Goal: Task Accomplishment & Management: Manage account settings

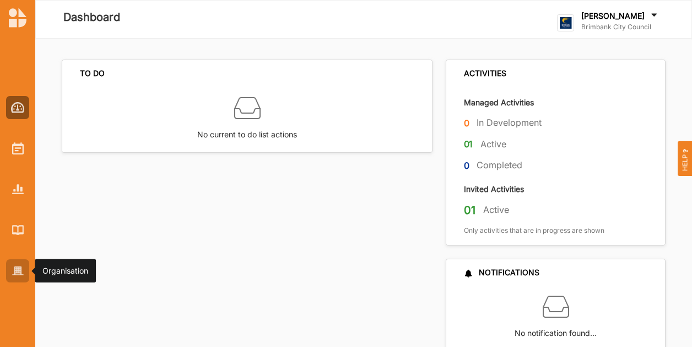
click at [17, 267] on img at bounding box center [18, 270] width 12 height 9
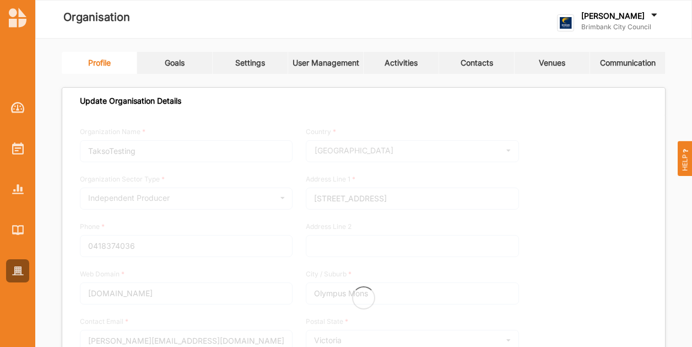
type input "Brimbank City Council"
type input "+61 03 9249 4000"
type input "brimbank.vic.gov.au"
type input "brimbank@brimbank.vic.gov.au"
type input "301 Hampshire Rd"
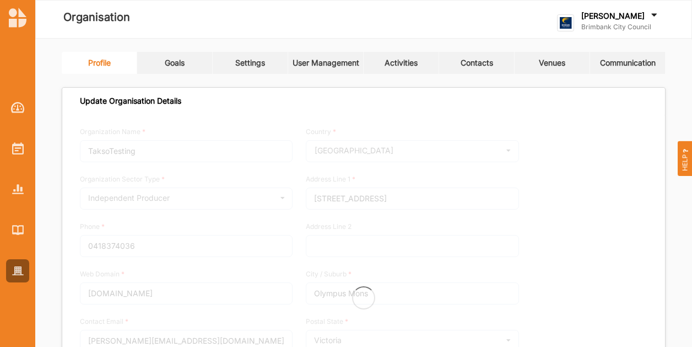
type input "Sunshine"
type input "3020"
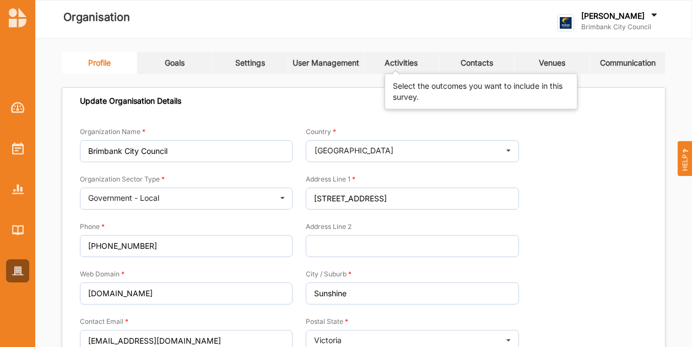
click at [398, 61] on div "Activities" at bounding box center [401, 63] width 33 height 10
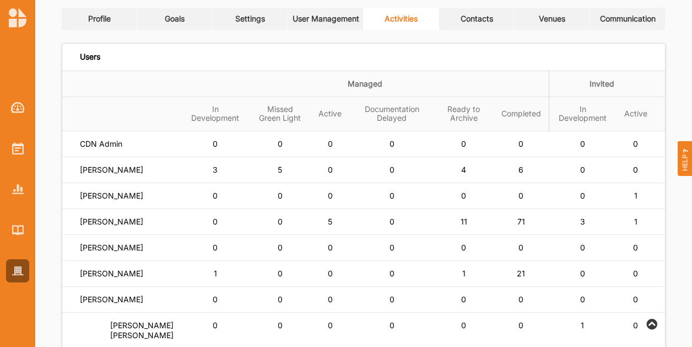
scroll to position [165, 0]
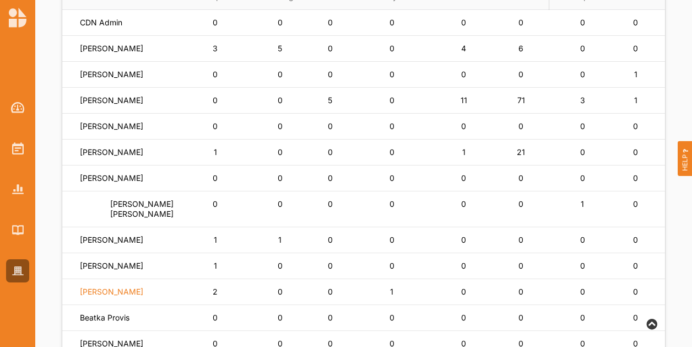
click at [99, 296] on label "[PERSON_NAME]" at bounding box center [111, 292] width 63 height 10
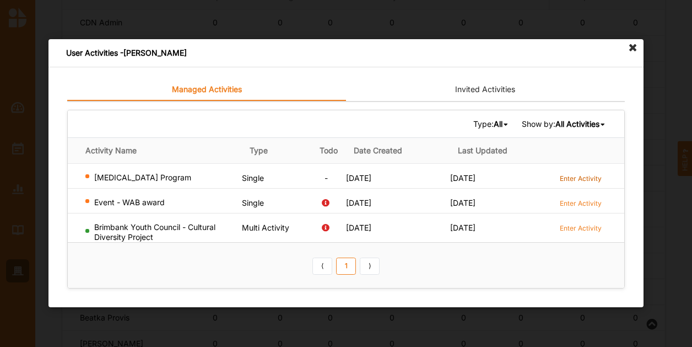
click at [584, 176] on label "Enter Activity" at bounding box center [581, 178] width 42 height 9
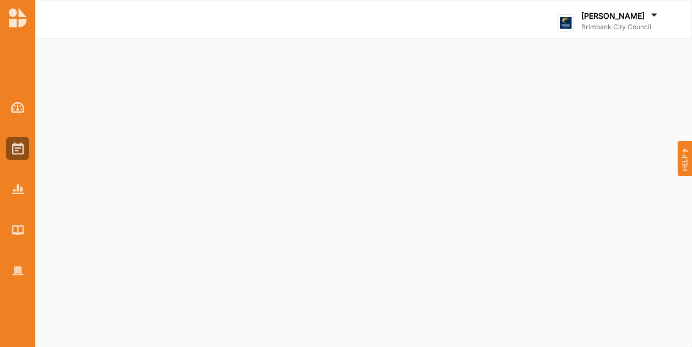
select select "2"
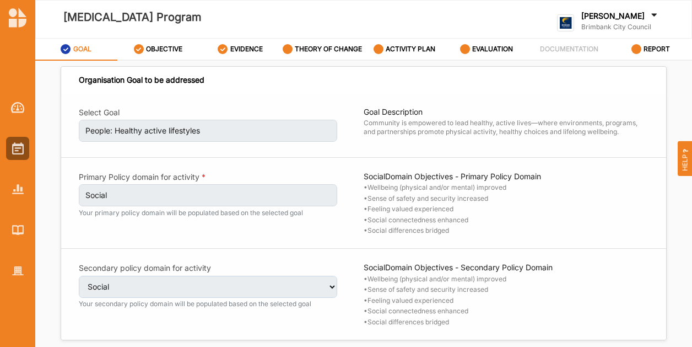
select select "2"
click at [233, 43] on div "EVIDENCE" at bounding box center [240, 49] width 45 height 20
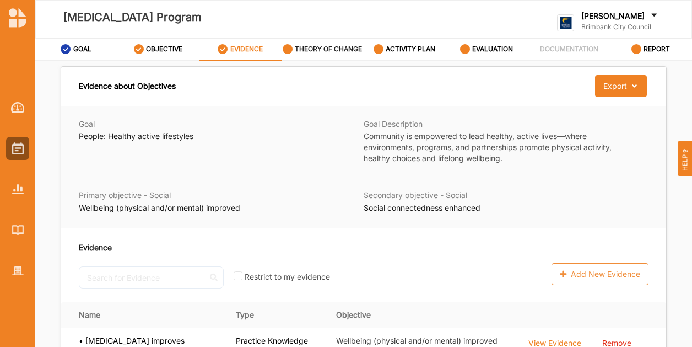
click at [328, 50] on label "THEORY OF CHANGE" at bounding box center [328, 49] width 67 height 9
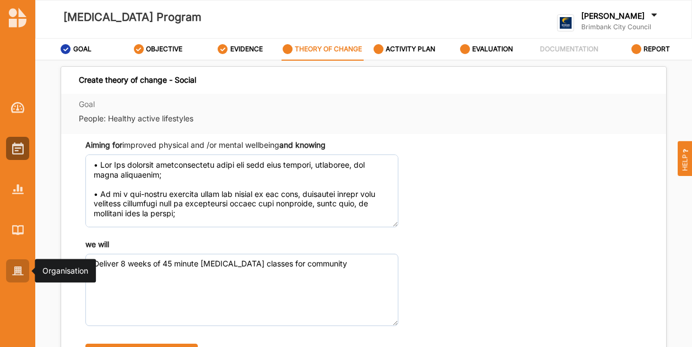
drag, startPoint x: 23, startPoint y: 273, endPoint x: 20, endPoint y: 258, distance: 14.7
click at [23, 273] on div at bounding box center [17, 270] width 23 height 23
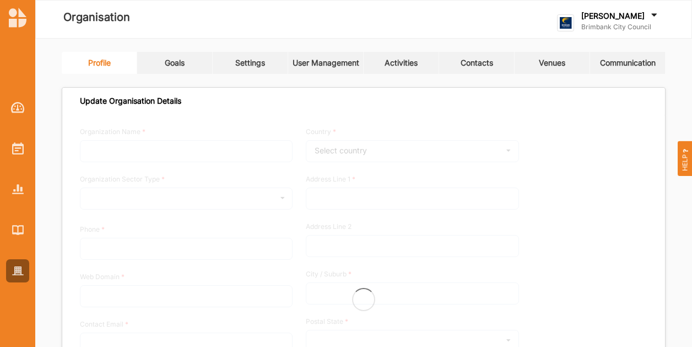
type input "Brimbank City Council"
type input "[PHONE_NUMBER]"
type input "[DOMAIN_NAME]"
type input "[EMAIL_ADDRESS][DOMAIN_NAME]"
type input "[STREET_ADDRESS]"
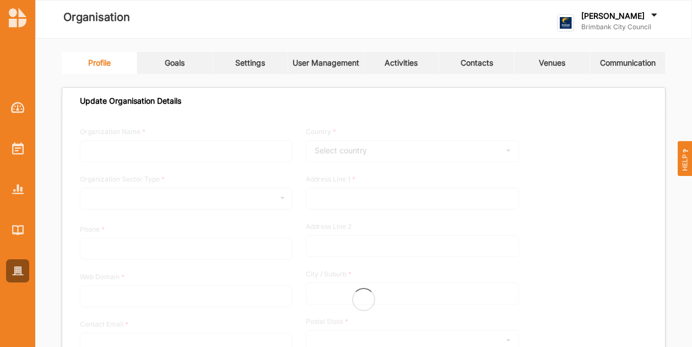
type input "Sunshine"
type input "3020"
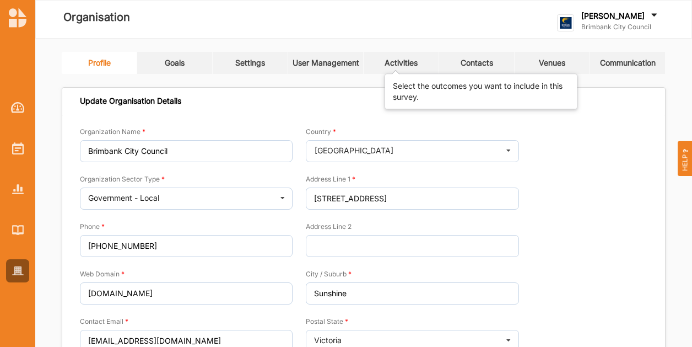
click at [397, 67] on div "Activities" at bounding box center [401, 63] width 33 height 10
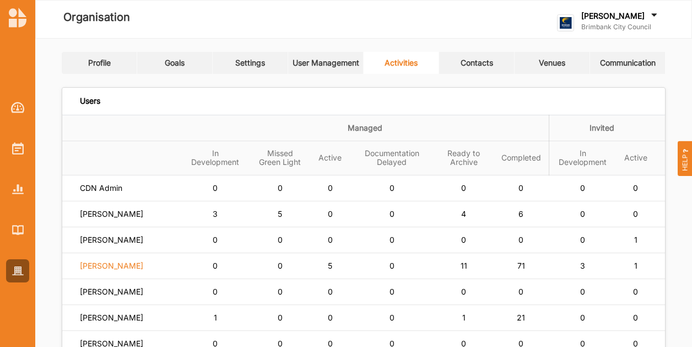
click at [108, 271] on label "[PERSON_NAME]" at bounding box center [111, 266] width 63 height 10
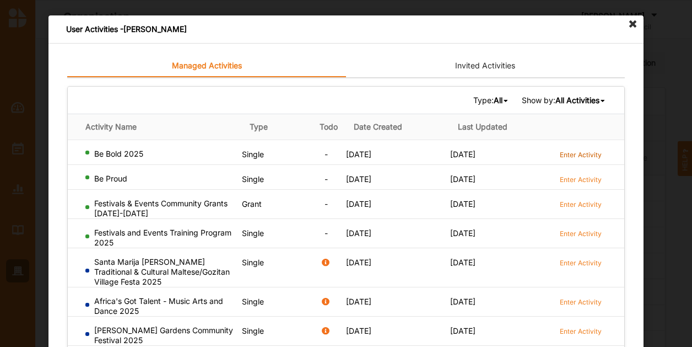
click at [592, 155] on label "Enter Activity" at bounding box center [581, 154] width 42 height 9
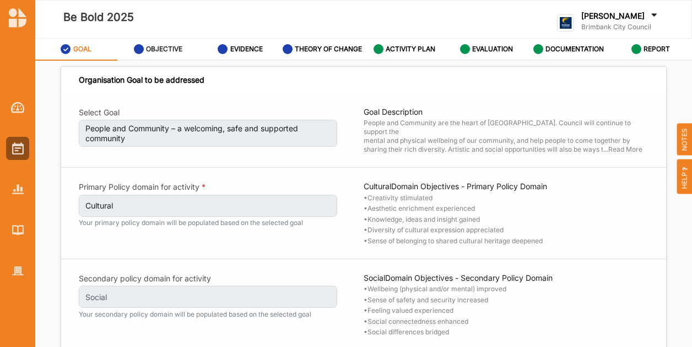
click at [169, 52] on label "OBJECTIVE" at bounding box center [164, 49] width 36 height 9
select select "4"
select select "9"
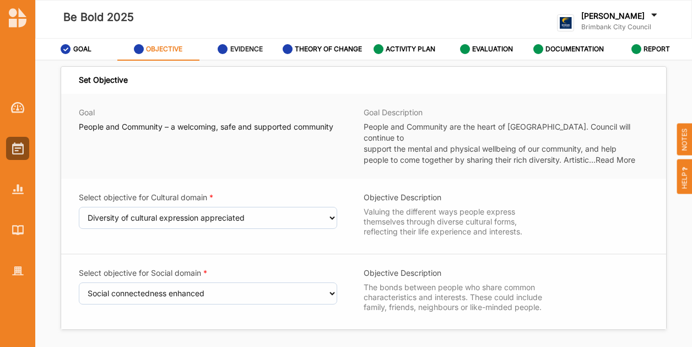
click at [257, 50] on label "EVIDENCE" at bounding box center [246, 49] width 33 height 9
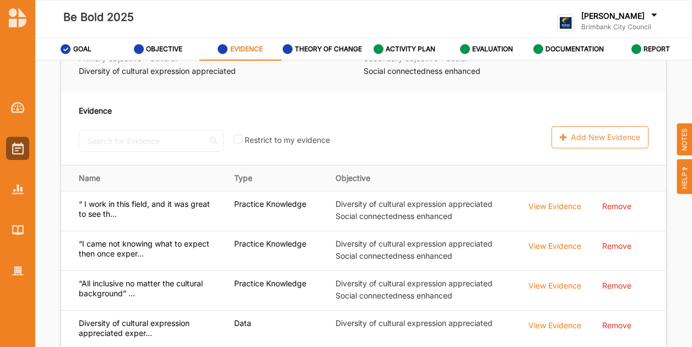
scroll to position [55, 0]
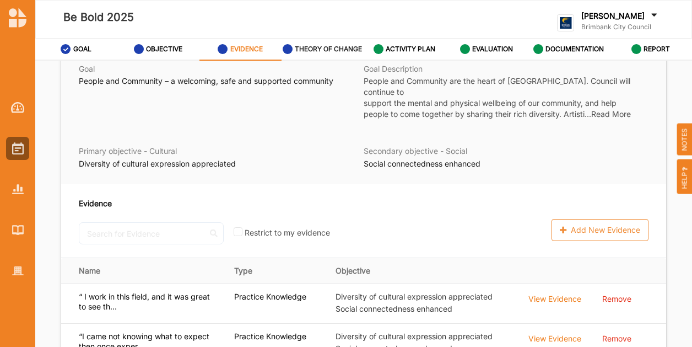
click at [352, 47] on label "THEORY OF CHANGE" at bounding box center [328, 49] width 67 height 9
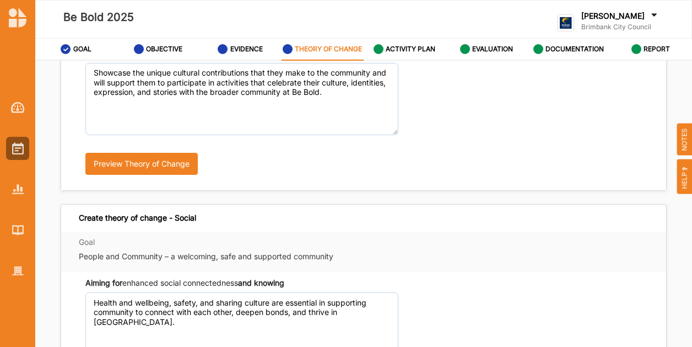
scroll to position [110, 0]
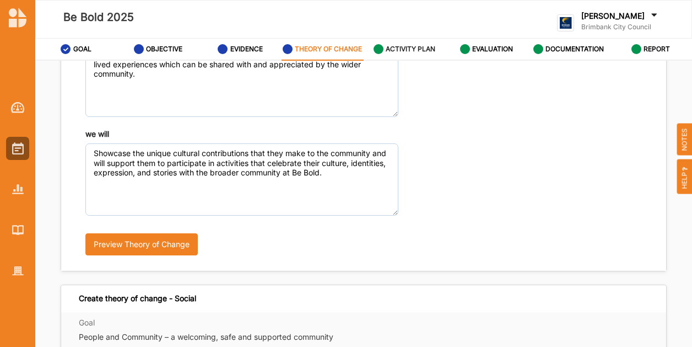
click at [406, 52] on label "ACTIVITY PLAN" at bounding box center [411, 49] width 50 height 9
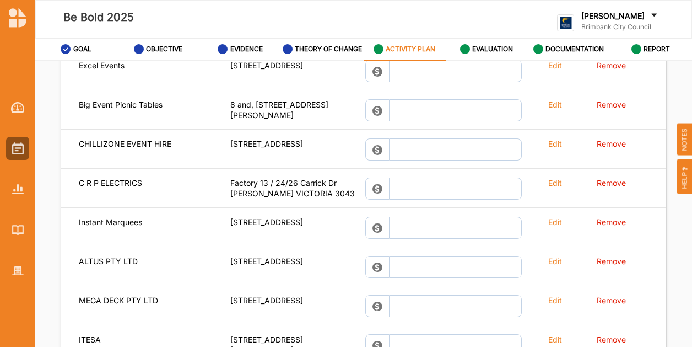
scroll to position [716, 0]
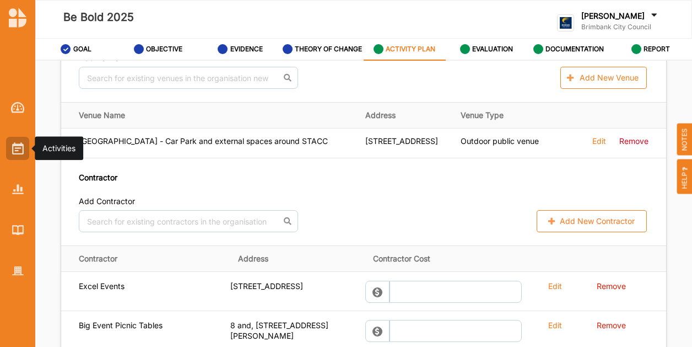
click at [22, 150] on img at bounding box center [18, 148] width 12 height 12
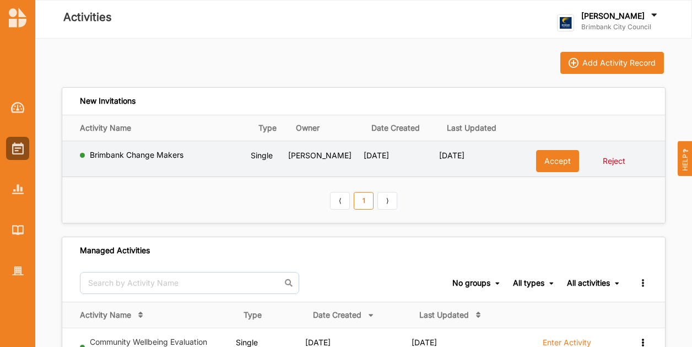
click at [123, 152] on label "Brimbank Change Makers" at bounding box center [168, 155] width 156 height 10
click at [123, 153] on label "Brimbank Change Makers" at bounding box center [168, 155] width 156 height 10
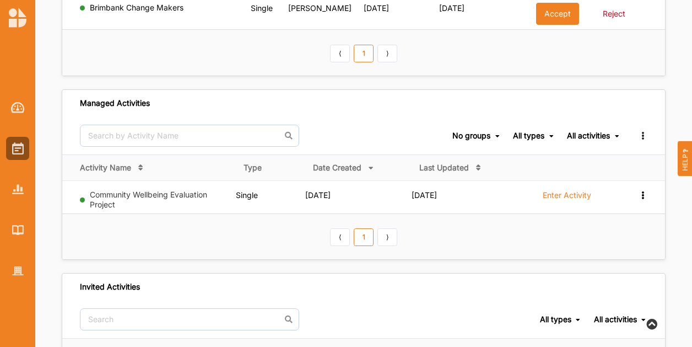
scroll to position [165, 0]
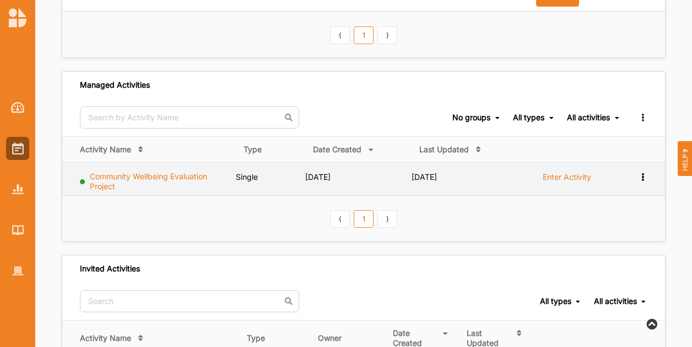
click at [157, 175] on link "Community Wellbeing Evaluation Project" at bounding box center [148, 180] width 117 height 19
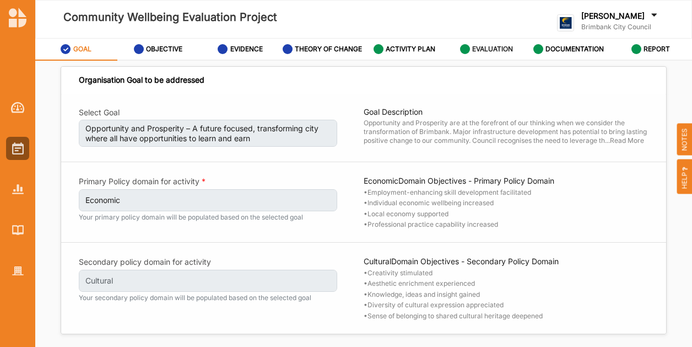
click at [489, 46] on label "EVALUATION" at bounding box center [492, 49] width 41 height 9
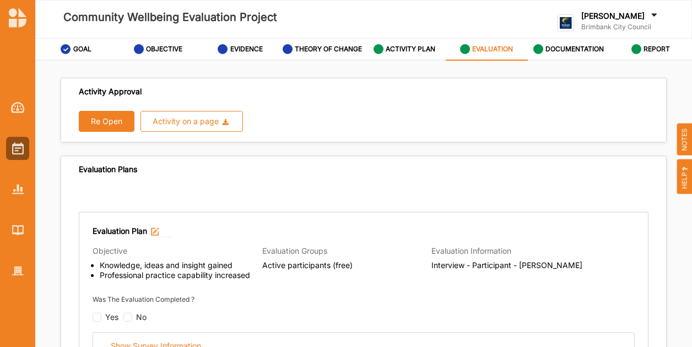
click at [18, 134] on div at bounding box center [17, 180] width 35 height 204
click at [20, 145] on img at bounding box center [18, 148] width 12 height 12
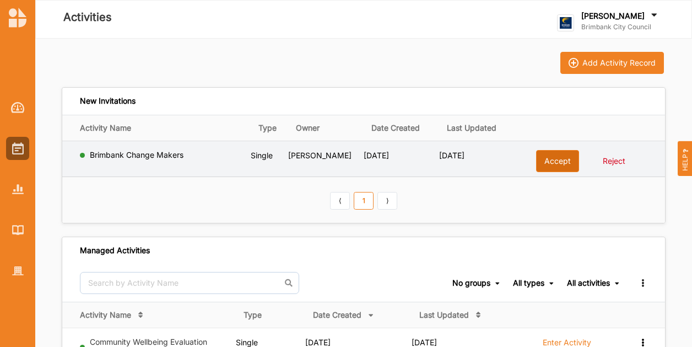
click at [547, 163] on button "Accept" at bounding box center [557, 161] width 43 height 22
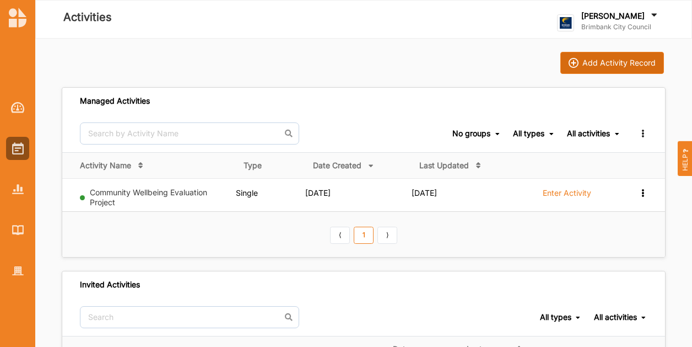
click at [578, 54] on button "Add Activity Record" at bounding box center [612, 63] width 104 height 22
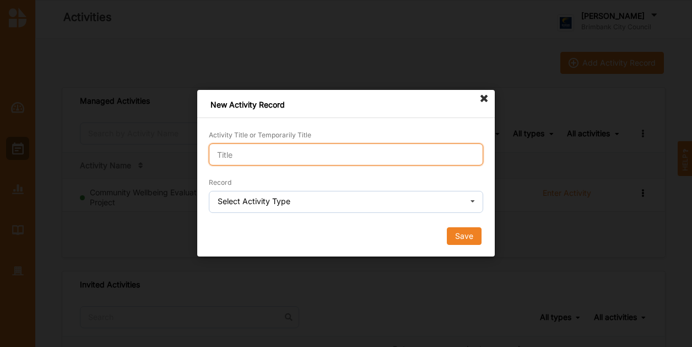
click at [298, 164] on input "Activity Title or Temporarily Title" at bounding box center [346, 154] width 274 height 22
type input "D"
type input "PCG Demo"
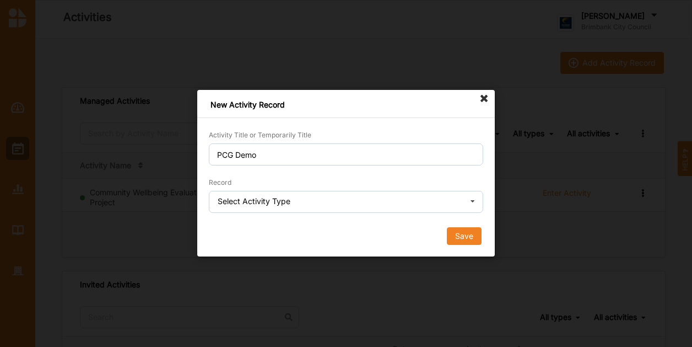
click at [288, 203] on div "Select Activity Type" at bounding box center [254, 201] width 73 height 8
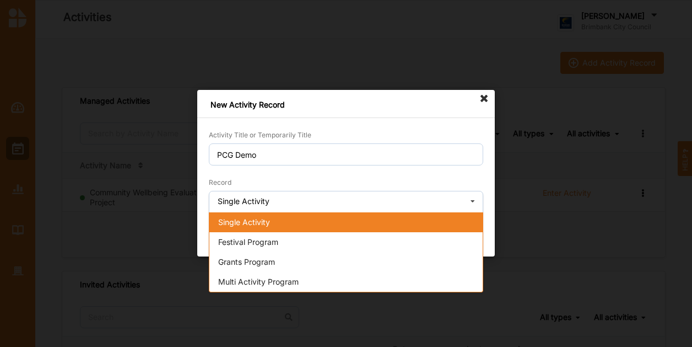
click at [302, 222] on div "Single Activity" at bounding box center [345, 222] width 273 height 20
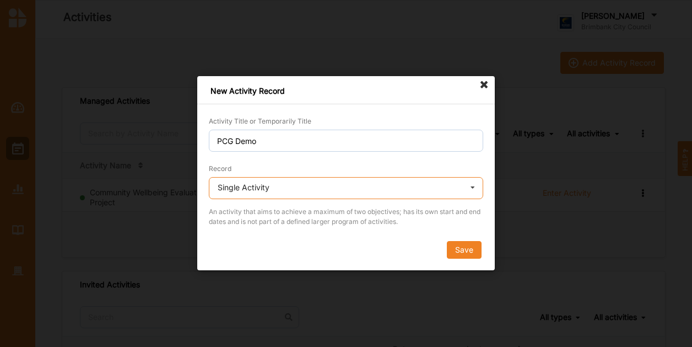
click at [303, 188] on input "text" at bounding box center [346, 188] width 273 height 22
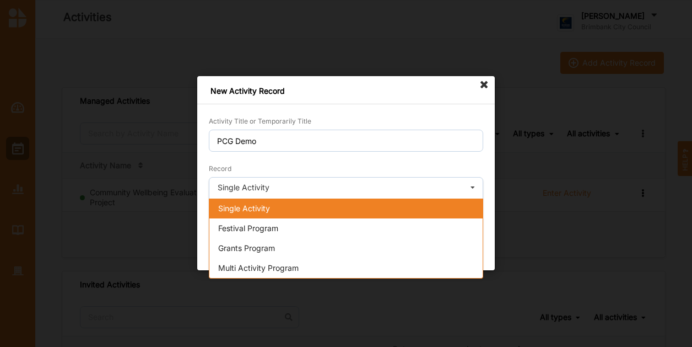
click at [304, 206] on div "Single Activity" at bounding box center [345, 208] width 273 height 20
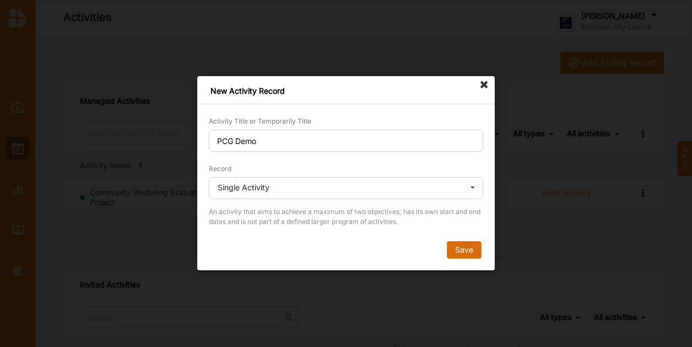
click at [474, 249] on button "Save" at bounding box center [464, 250] width 35 height 18
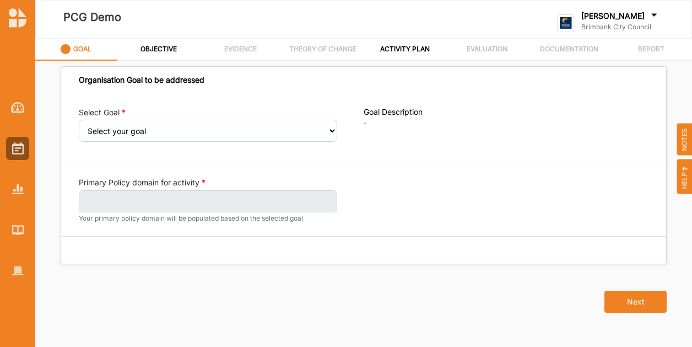
drag, startPoint x: 474, startPoint y: 249, endPoint x: 350, endPoint y: 288, distance: 130.0
click at [352, 292] on div "Next" at bounding box center [363, 294] width 619 height 61
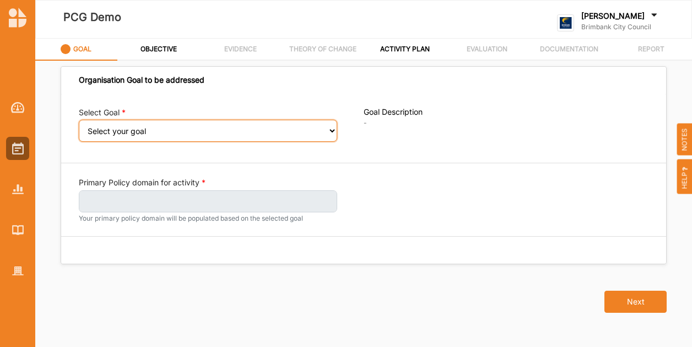
drag, startPoint x: 242, startPoint y: 132, endPoint x: 237, endPoint y: 141, distance: 9.9
click at [240, 133] on select "Select your goal People: Social connection and wellbeing People: Healthy active…" at bounding box center [208, 131] width 258 height 22
select select "384"
click at [79, 127] on select "Select your goal People: Social connection and wellbeing People: Healthy active…" at bounding box center [208, 131] width 258 height 22
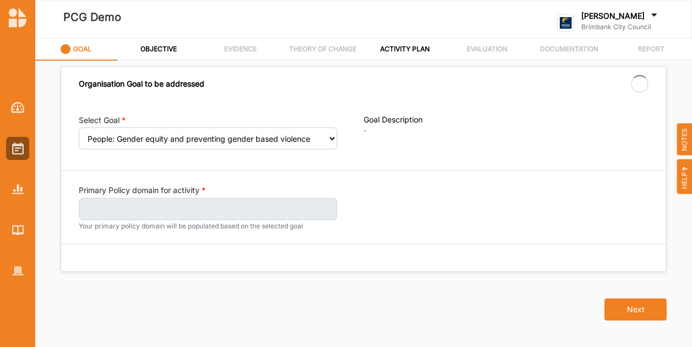
select select "384"
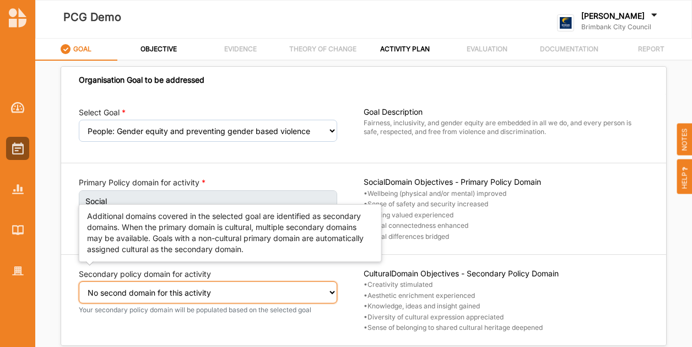
click at [143, 290] on select "Select secondary policy domain No second domain for this activity Social Econom…" at bounding box center [208, 292] width 258 height 22
select select "3"
click at [79, 288] on select "Select secondary policy domain No second domain for this activity Social Econom…" at bounding box center [208, 292] width 258 height 22
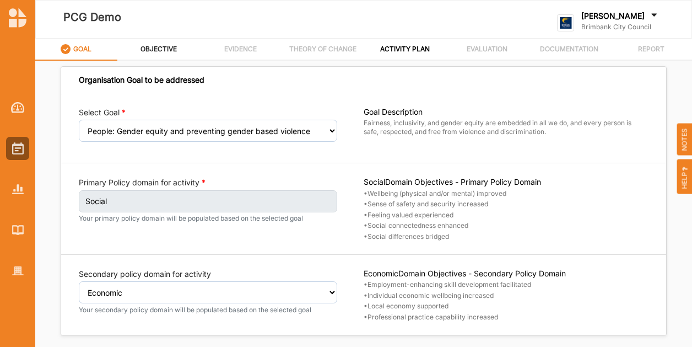
click at [149, 49] on label "OBJECTIVE" at bounding box center [159, 49] width 36 height 9
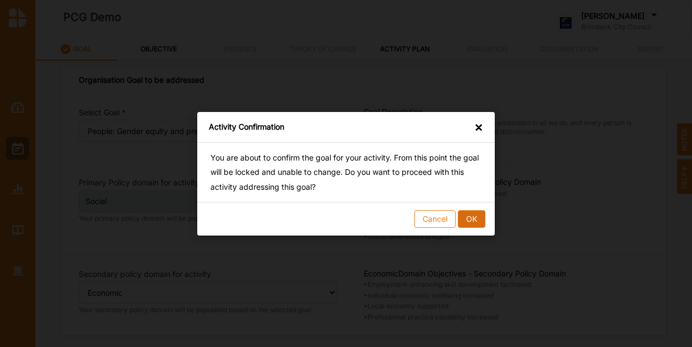
click at [481, 224] on button "OK" at bounding box center [472, 218] width 28 height 18
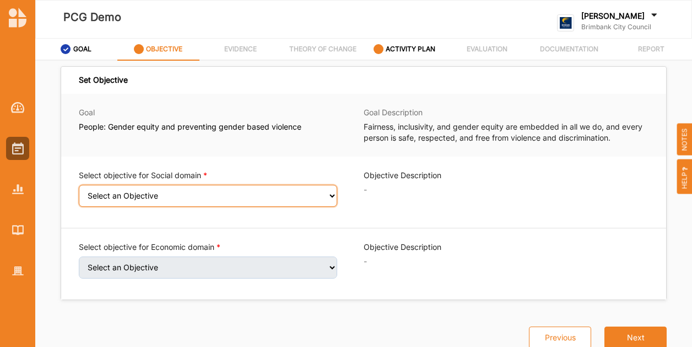
click at [229, 200] on select "Select an Objective Wellbeing (physical and/or mental) improved Sense of safety…" at bounding box center [208, 196] width 258 height 22
select select "7"
click at [79, 192] on select "Select an Objective Wellbeing (physical and/or mental) improved Sense of safety…" at bounding box center [208, 196] width 258 height 22
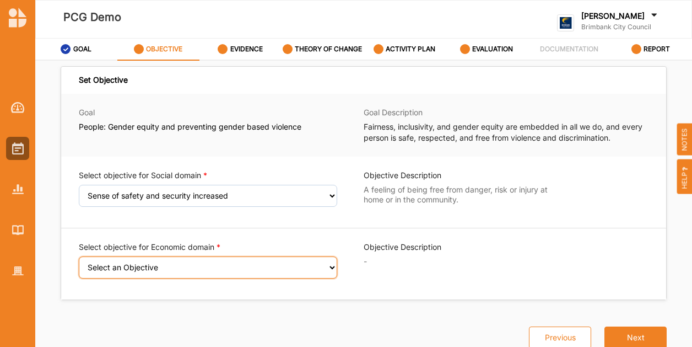
click at [234, 271] on select "Select an Objective Employment-enhancing skill development facilitated Individu…" at bounding box center [208, 267] width 258 height 22
select select "10"
click at [79, 263] on select "Select an Objective Employment-enhancing skill development facilitated Individu…" at bounding box center [208, 267] width 258 height 22
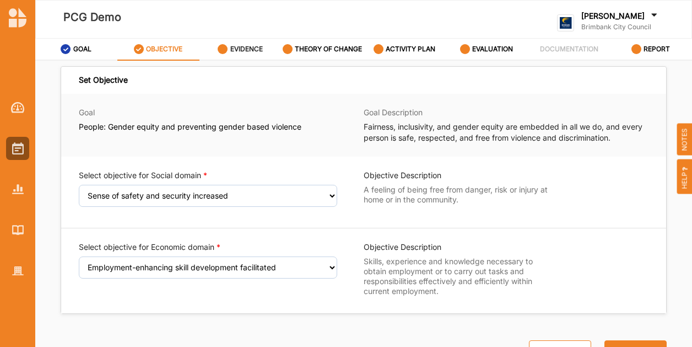
click at [237, 55] on div "EVIDENCE" at bounding box center [240, 49] width 45 height 20
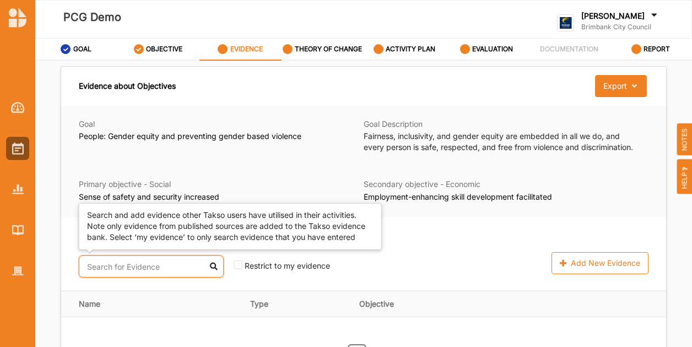
click at [129, 269] on input "text" at bounding box center [151, 266] width 145 height 22
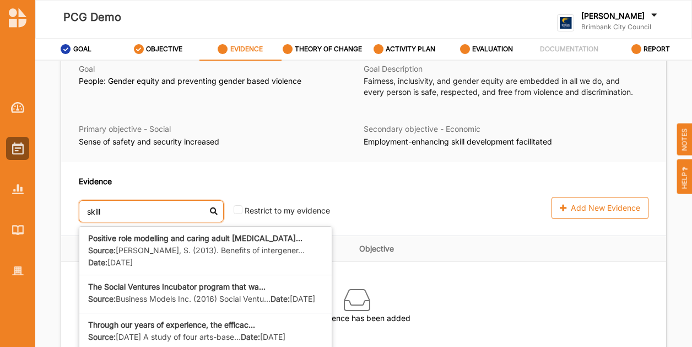
scroll to position [96, 0]
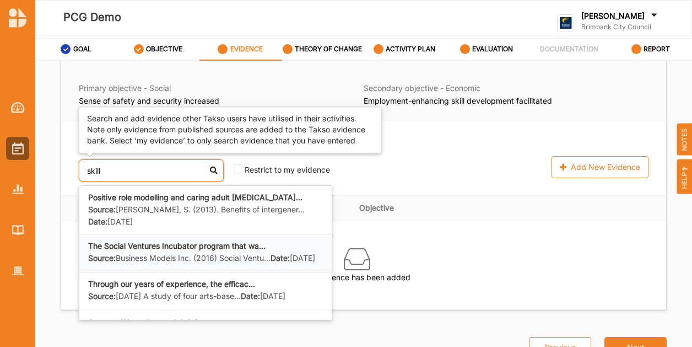
click at [137, 250] on div "The Social Ventures Incubator program that wa... Source: Business Models Inc. (…" at bounding box center [205, 253] width 235 height 24
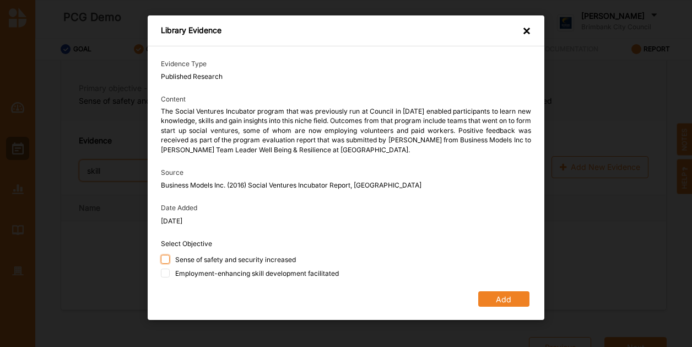
type input "skill"
click at [169, 259] on input "Sense of safety and security increased" at bounding box center [165, 259] width 9 height 9
checkbox input "true"
click at [168, 278] on div "Employment-enhancing skill development facilitated" at bounding box center [346, 274] width 370 height 12
click at [168, 276] on input "Employment-enhancing skill development facilitated" at bounding box center [165, 272] width 9 height 9
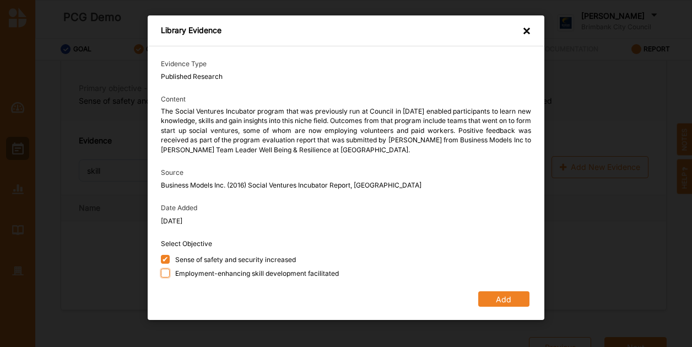
checkbox input "true"
click at [504, 301] on button "Add" at bounding box center [503, 298] width 51 height 15
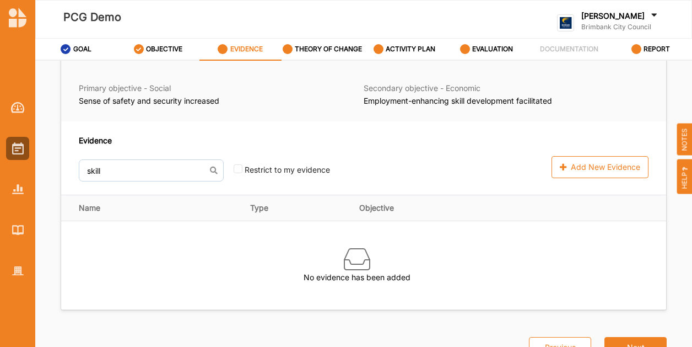
scroll to position [57, 0]
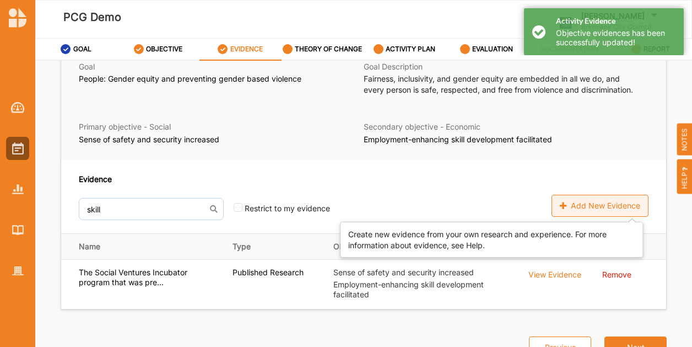
click at [606, 206] on div "Add New Evidence" at bounding box center [600, 206] width 97 height 22
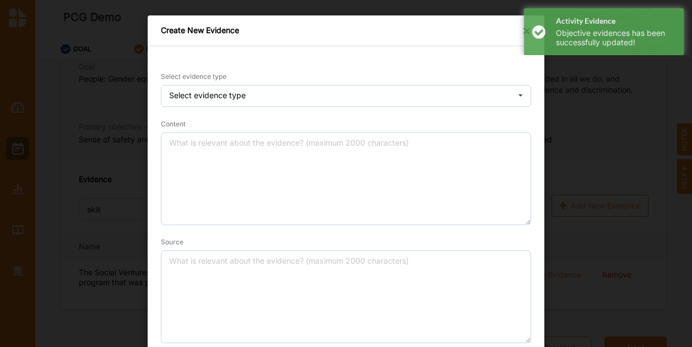
drag, startPoint x: 606, startPoint y: 206, endPoint x: 316, endPoint y: 131, distance: 298.9
click at [316, 131] on div "Content" at bounding box center [346, 171] width 370 height 107
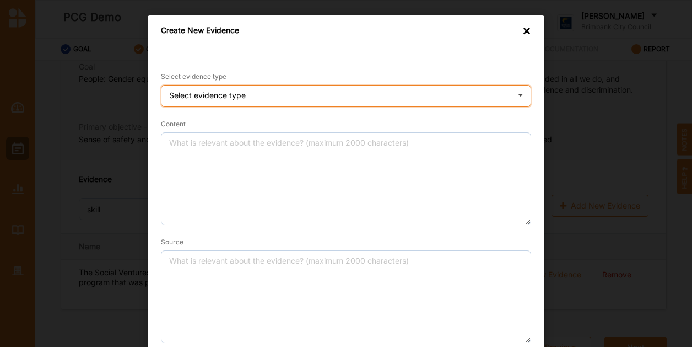
click at [290, 100] on div "Select evidence type Practice Knowledge Published Research Data" at bounding box center [346, 96] width 370 height 22
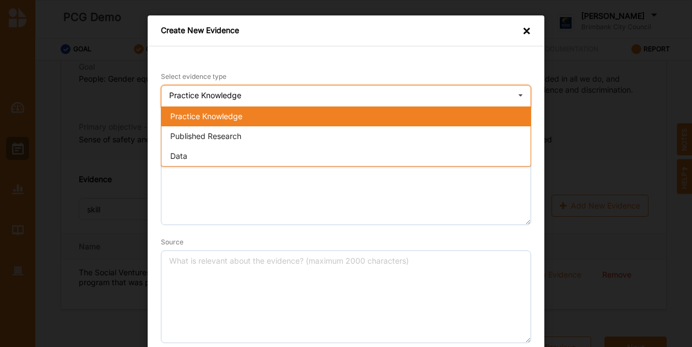
click at [280, 125] on div "Practice Knowledge" at bounding box center [345, 116] width 369 height 20
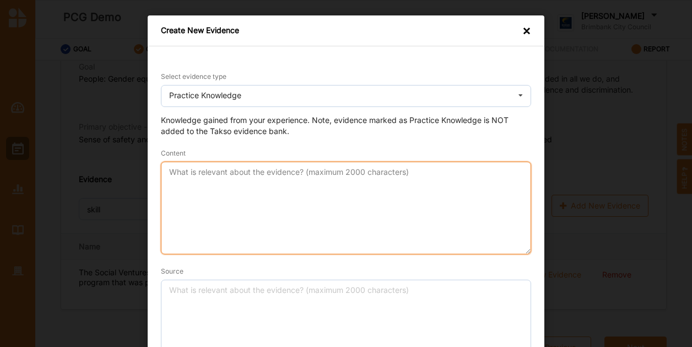
click at [300, 248] on textarea "Content" at bounding box center [346, 207] width 370 height 93
type textarea "Evidence"
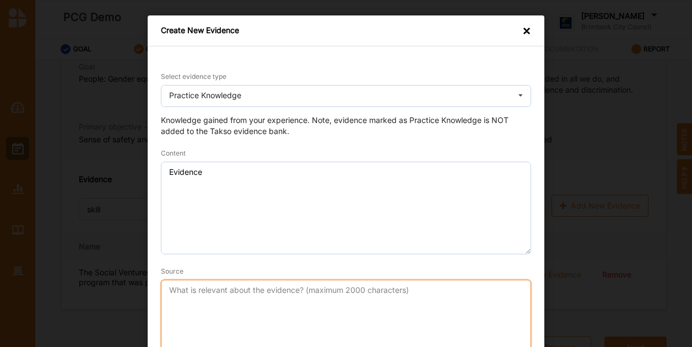
click at [274, 295] on textarea "Source" at bounding box center [346, 325] width 370 height 93
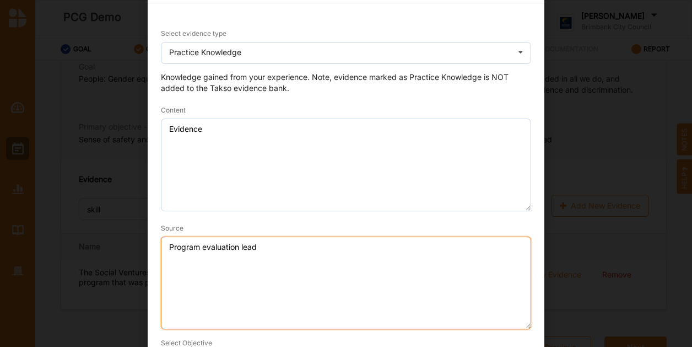
scroll to position [128, 0]
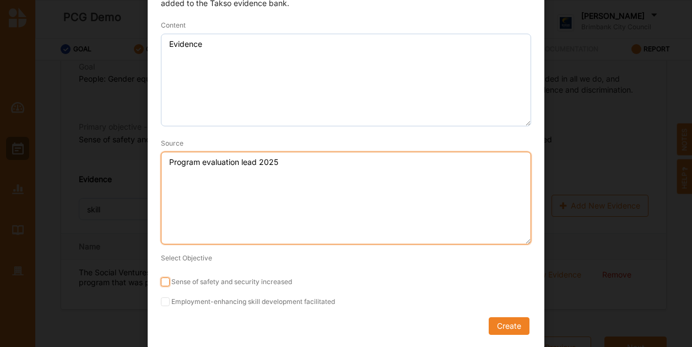
type textarea "Program evaluation lead 2025"
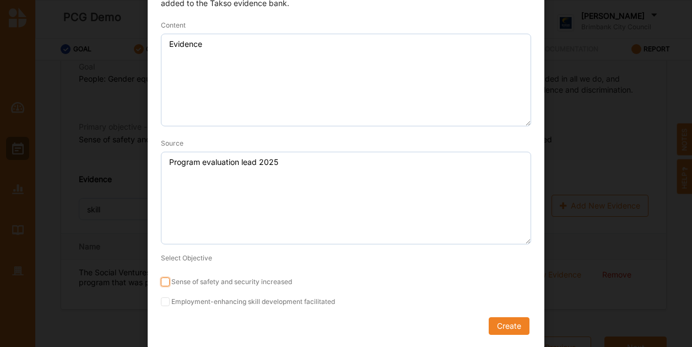
click at [165, 277] on input "Sense of safety and security increased" at bounding box center [165, 281] width 9 height 9
checkbox input "true"
click at [158, 299] on div "Select evidence type Practice Knowledge Practice Knowledge Published Research D…" at bounding box center [346, 132] width 397 height 429
click at [165, 300] on input "Employment-enhancing skill development facilitated" at bounding box center [165, 301] width 9 height 9
checkbox input "true"
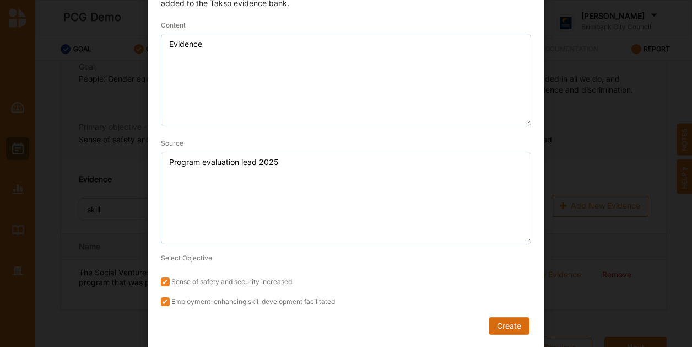
drag, startPoint x: 523, startPoint y: 320, endPoint x: 558, endPoint y: 304, distance: 38.5
click at [524, 320] on button "Create" at bounding box center [509, 326] width 41 height 18
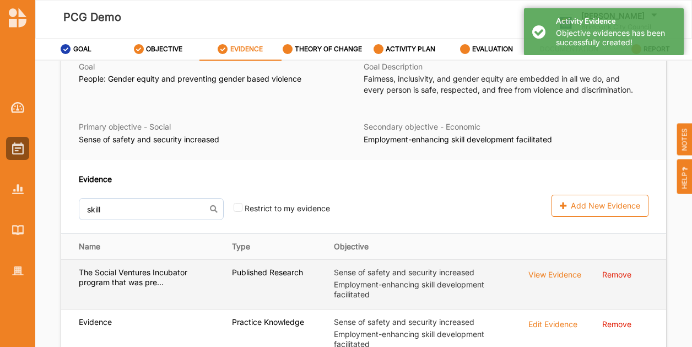
scroll to position [96, 0]
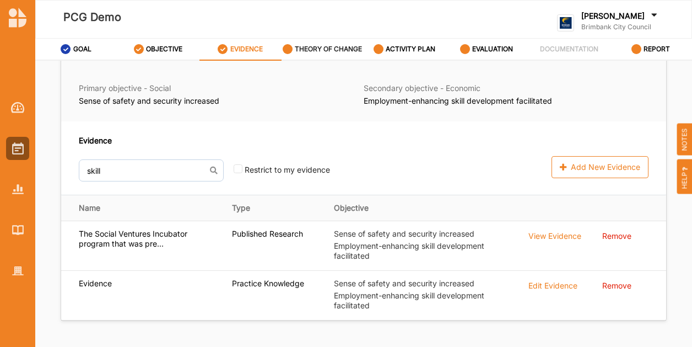
click at [343, 55] on div "THEORY OF CHANGE" at bounding box center [323, 49] width 80 height 20
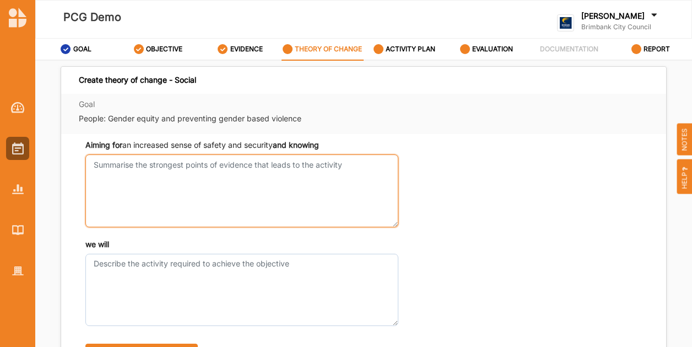
click at [104, 169] on textarea "Aiming for an increased sense of safety and security and knowing" at bounding box center [241, 190] width 313 height 72
type textarea "s"
type textarea "what evidence has told us"
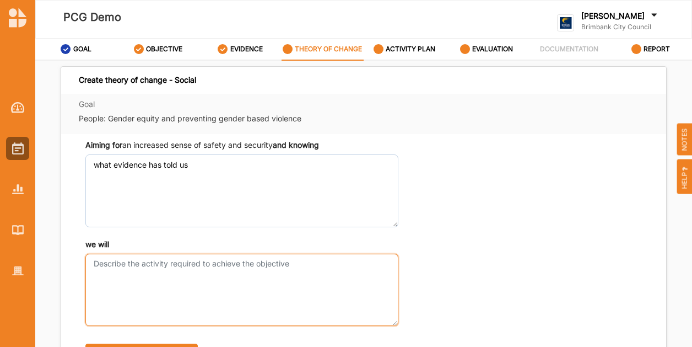
click at [148, 284] on textarea "we will" at bounding box center [241, 289] width 313 height 72
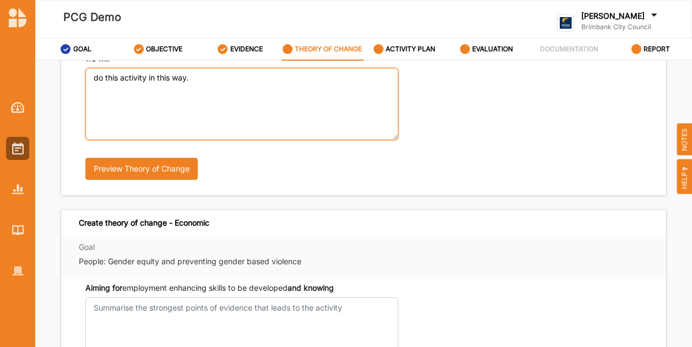
scroll to position [55, 0]
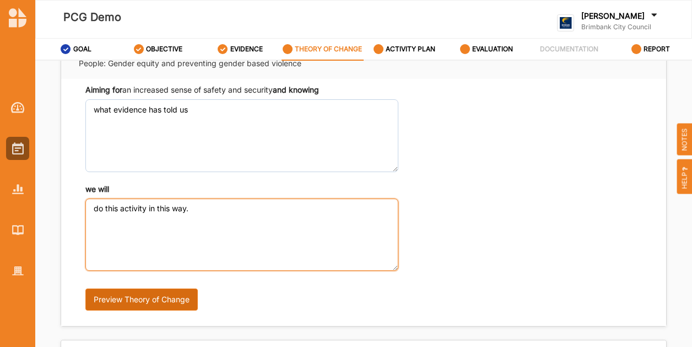
type textarea "do this activity in this way."
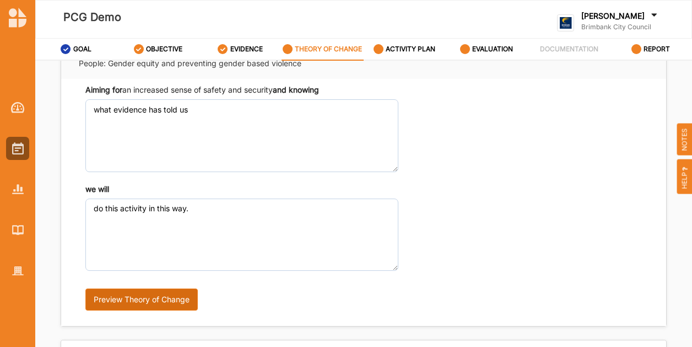
click at [141, 298] on button "Preview Theory of Change" at bounding box center [141, 299] width 112 height 22
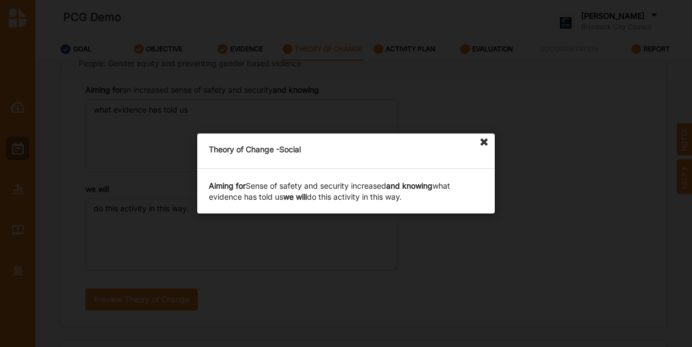
click at [488, 143] on icon at bounding box center [485, 142] width 18 height 18
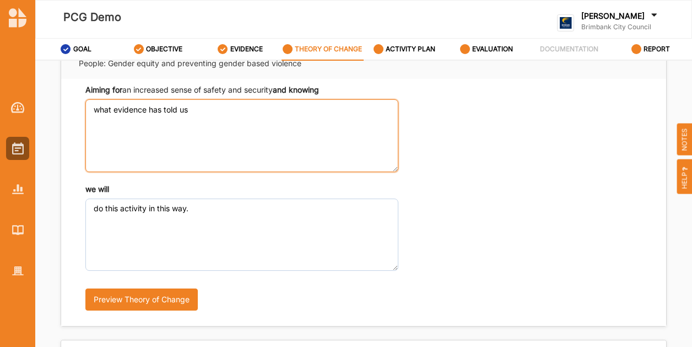
click at [169, 148] on textarea "what evidence has told us" at bounding box center [241, 135] width 313 height 72
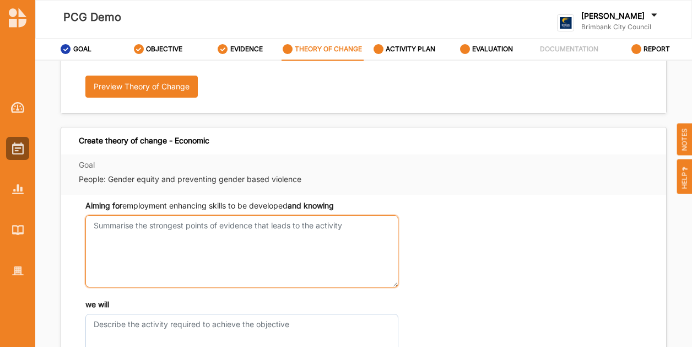
click at [224, 242] on textarea "Aiming for an increased sense of safety and security and knowing" at bounding box center [241, 251] width 313 height 72
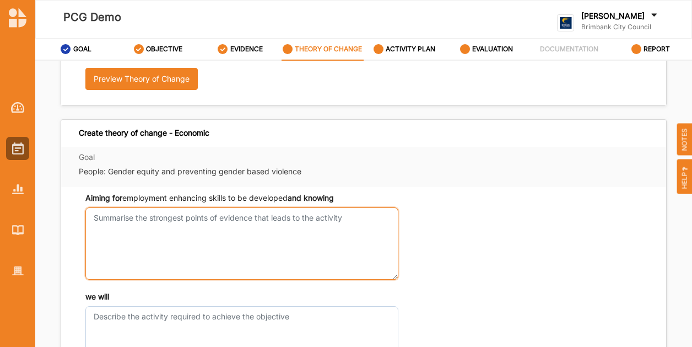
scroll to position [276, 0]
type textarea "this"
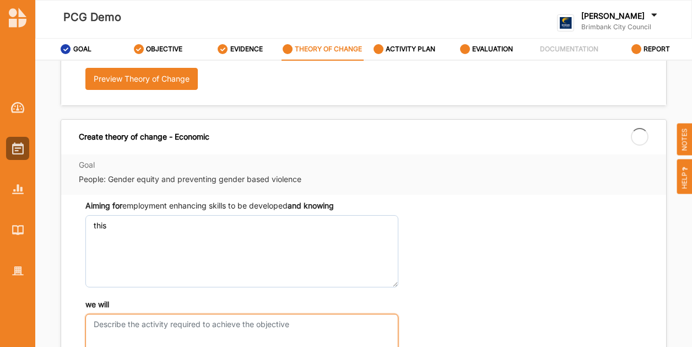
click at [173, 322] on textarea "we will" at bounding box center [241, 350] width 313 height 72
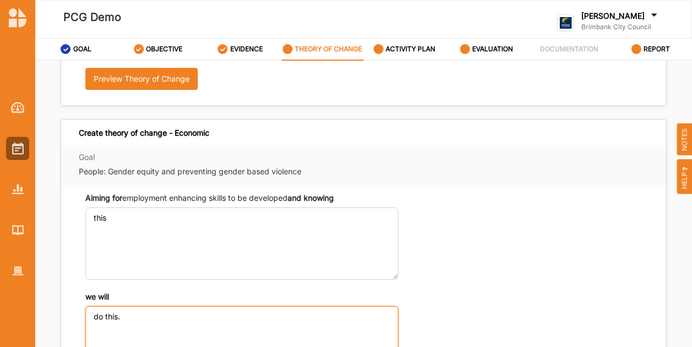
type textarea "do this."
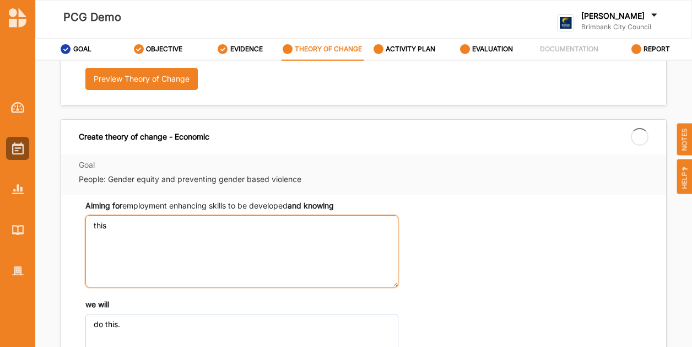
click at [371, 219] on textarea "this" at bounding box center [241, 251] width 313 height 72
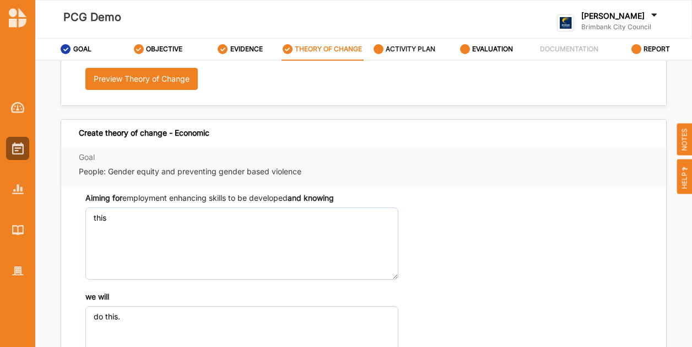
click at [397, 47] on label "ACTIVITY PLAN" at bounding box center [411, 49] width 50 height 9
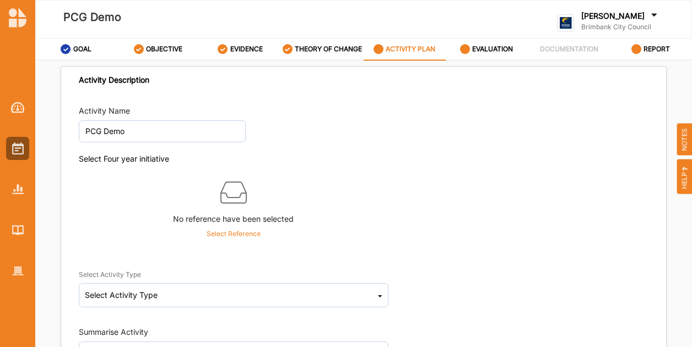
click at [233, 231] on p "Select Reference" at bounding box center [234, 234] width 54 height 10
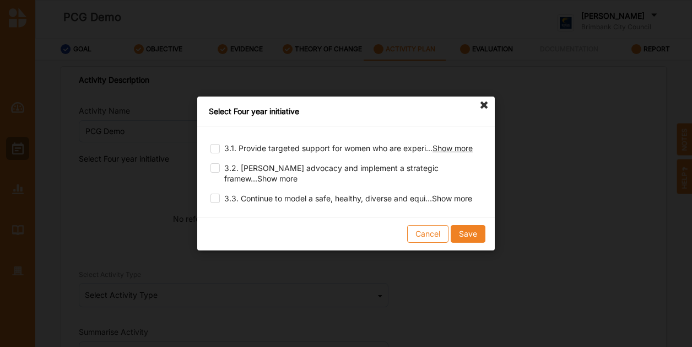
click at [460, 153] on span "Show more" at bounding box center [453, 147] width 40 height 9
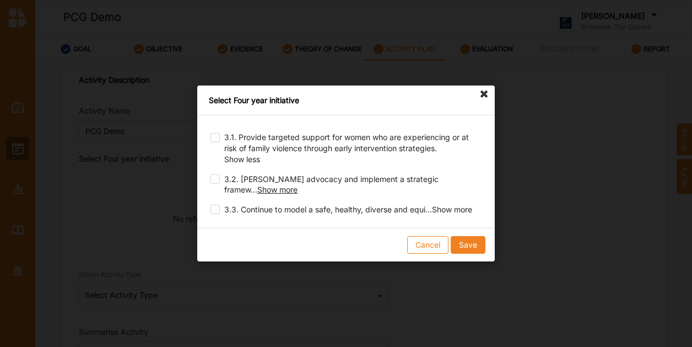
click at [298, 186] on span "Show more" at bounding box center [277, 189] width 40 height 9
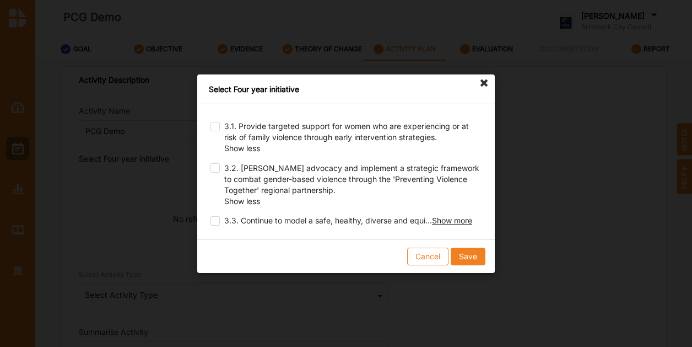
click at [455, 217] on span "Show more" at bounding box center [452, 219] width 40 height 9
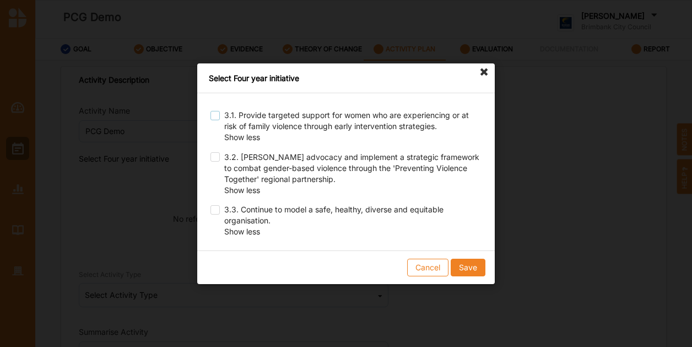
click at [213, 110] on label at bounding box center [215, 110] width 9 height 0
checkbox input "true"
click at [459, 258] on button "Save" at bounding box center [468, 267] width 35 height 18
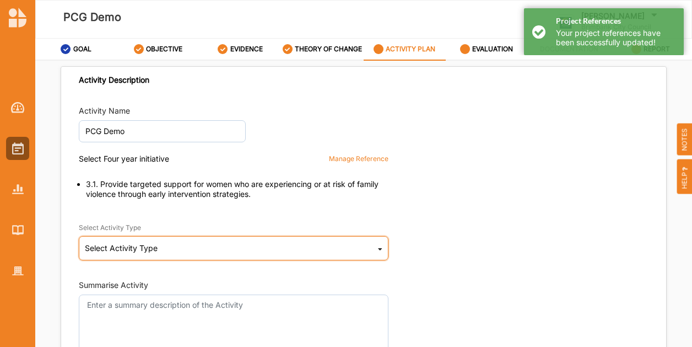
click at [316, 251] on div "Select Activity Type Cultural infrastructure development Acquisitions and Commi…" at bounding box center [234, 248] width 310 height 24
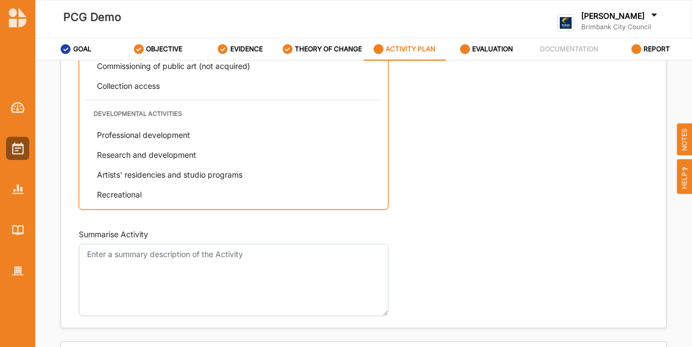
scroll to position [280, 0]
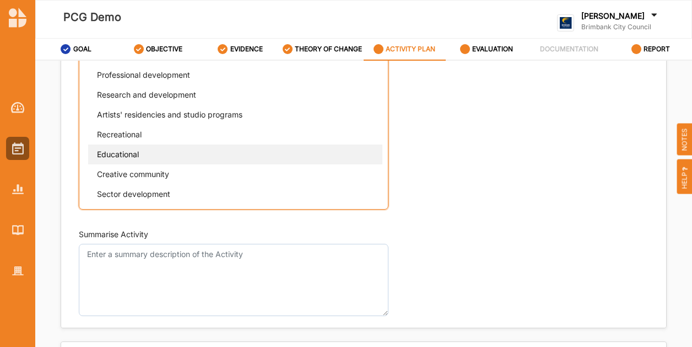
click at [185, 157] on div "Educational" at bounding box center [237, 154] width 298 height 20
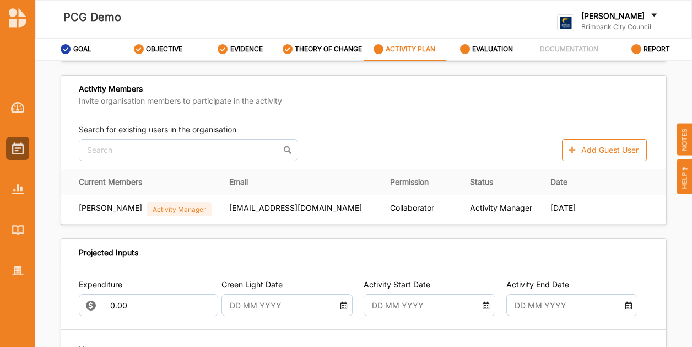
scroll to position [220, 0]
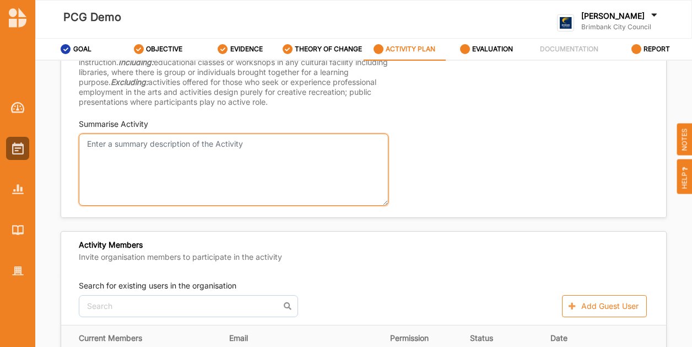
click at [146, 180] on textarea "Summarise Activity" at bounding box center [234, 169] width 310 height 72
type textarea "description"
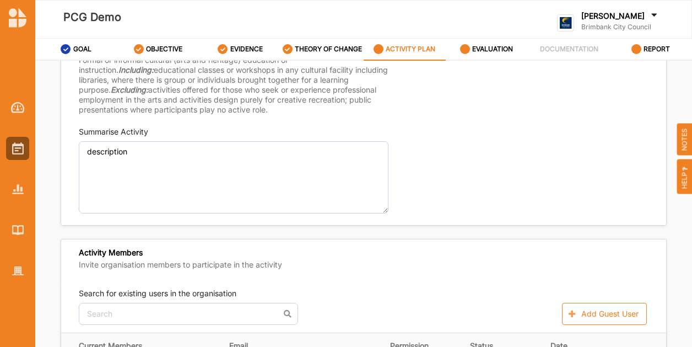
click at [387, 258] on div "Activity Members Invite organisation members to participate in the activity" at bounding box center [363, 259] width 605 height 41
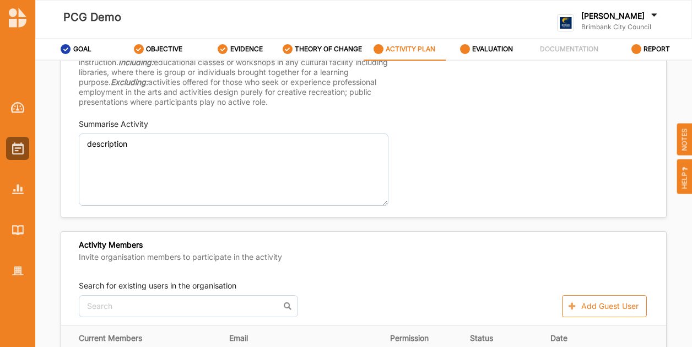
scroll to position [386, 0]
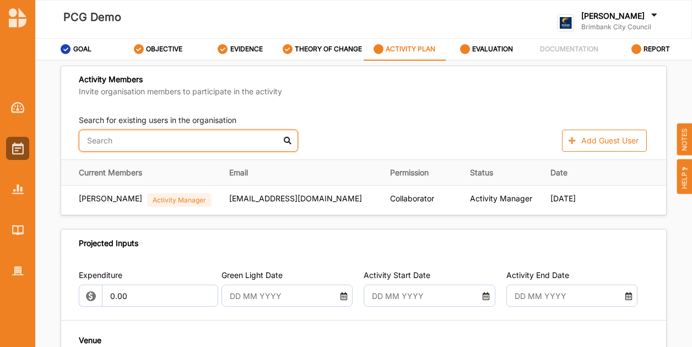
click at [152, 142] on input "text" at bounding box center [188, 140] width 219 height 22
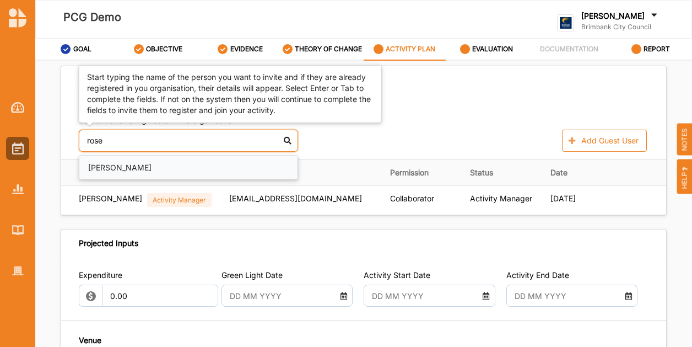
click at [137, 161] on div "[PERSON_NAME]" at bounding box center [188, 168] width 218 height 24
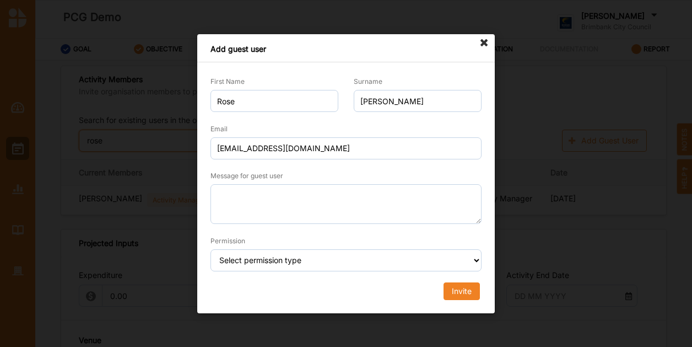
type input "rose"
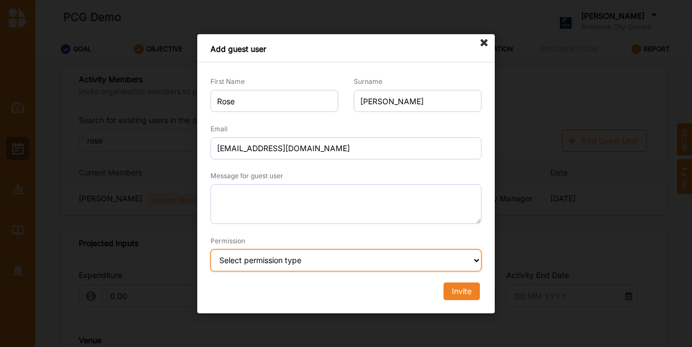
click at [256, 267] on select "Select permission type Collaborator Documentor Report Only Custom" at bounding box center [346, 260] width 271 height 22
select select "collaborator"
click at [211, 249] on select "Select permission type Collaborator Documentor Report Only Custom" at bounding box center [346, 260] width 271 height 22
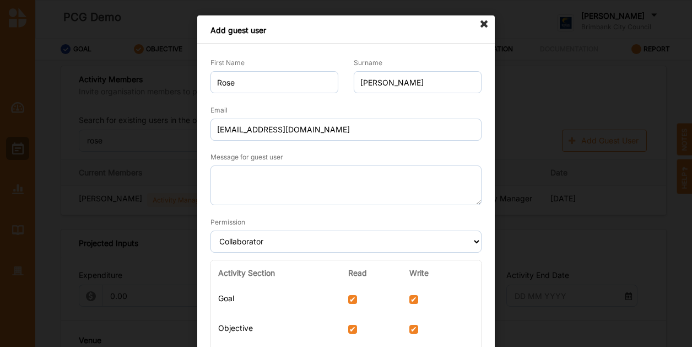
click at [482, 20] on icon at bounding box center [485, 24] width 18 height 18
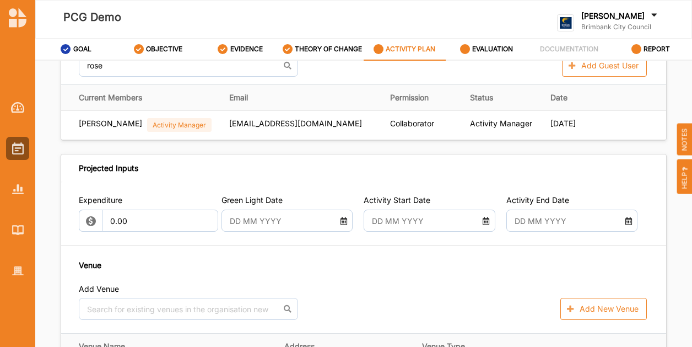
scroll to position [551, 0]
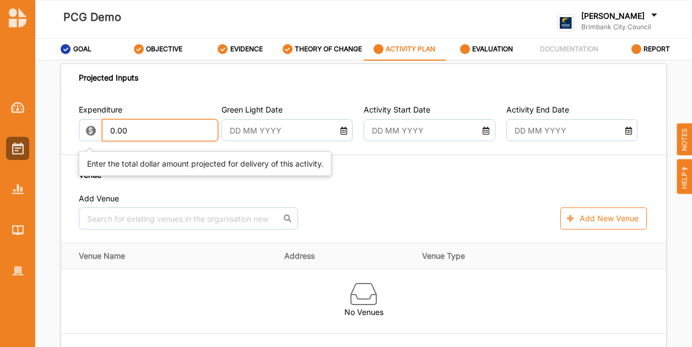
drag, startPoint x: 171, startPoint y: 145, endPoint x: -31, endPoint y: 139, distance: 202.3
click at [0, 139] on html "PCG Demo [PERSON_NAME] Brimbank City Council Brimbank City C... User Profile He…" at bounding box center [346, 173] width 692 height 347
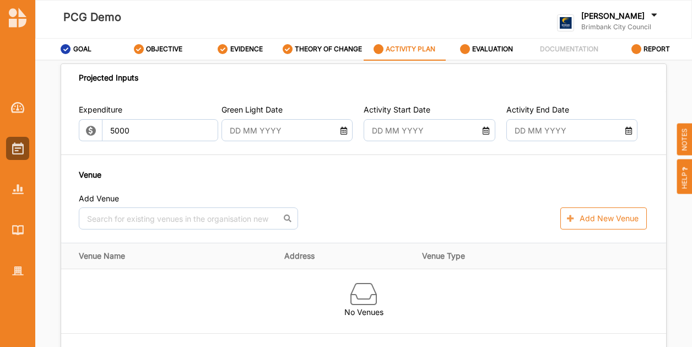
click at [274, 136] on input "text" at bounding box center [282, 130] width 116 height 22
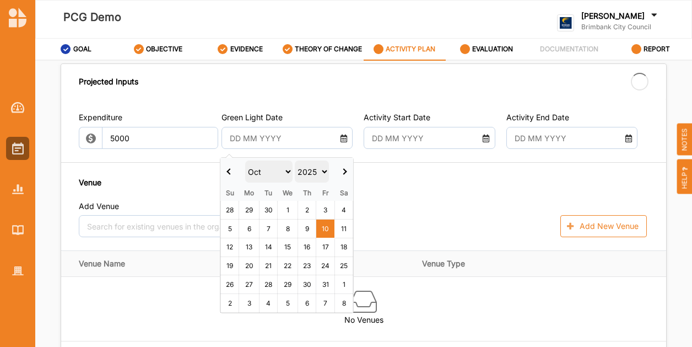
type input "5,000.00"
type input "-5,000.00"
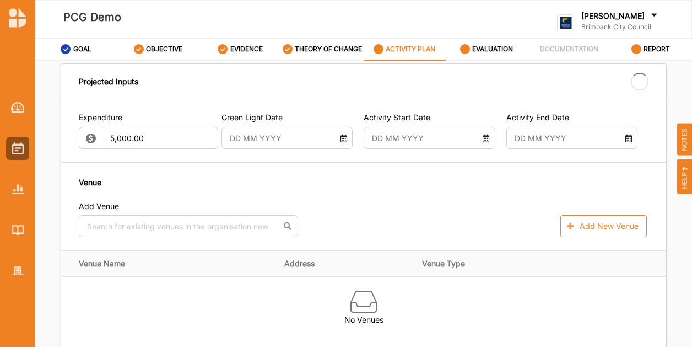
type input "[DATE]"
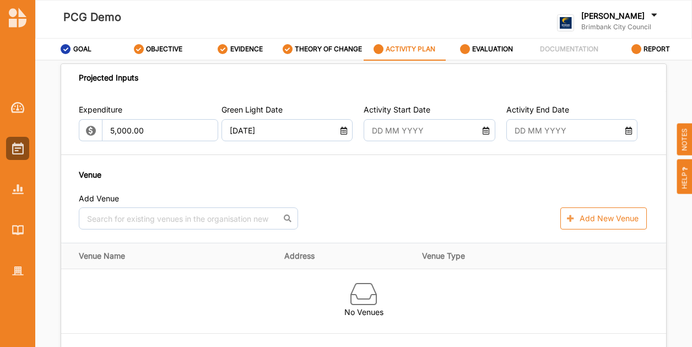
click at [417, 139] on input "text" at bounding box center [424, 130] width 116 height 22
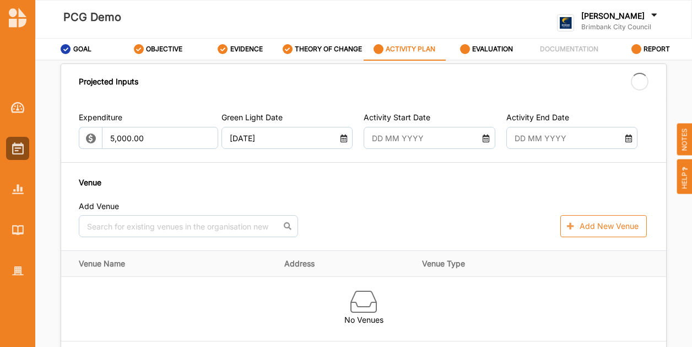
drag, startPoint x: 446, startPoint y: 236, endPoint x: 472, endPoint y: 206, distance: 39.9
type input "[DATE]"
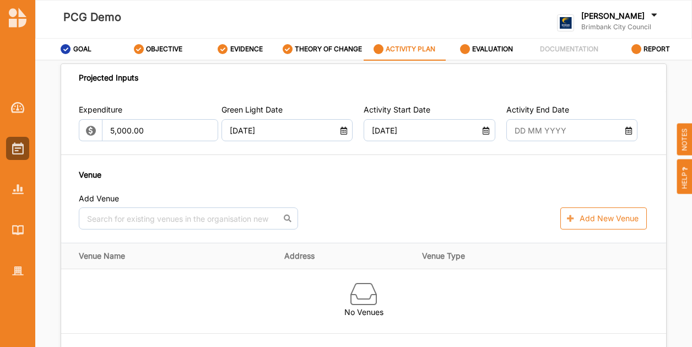
click at [551, 132] on input "text" at bounding box center [567, 130] width 116 height 22
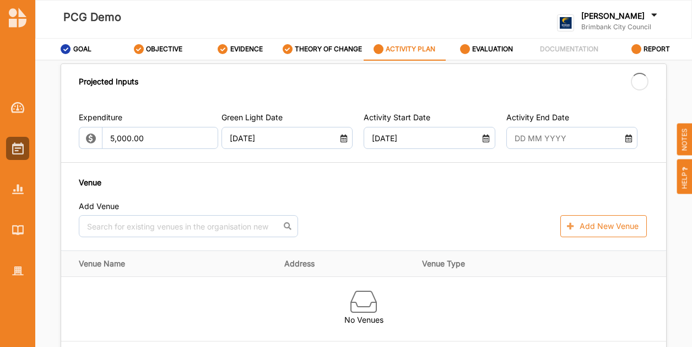
type input "[DATE]"
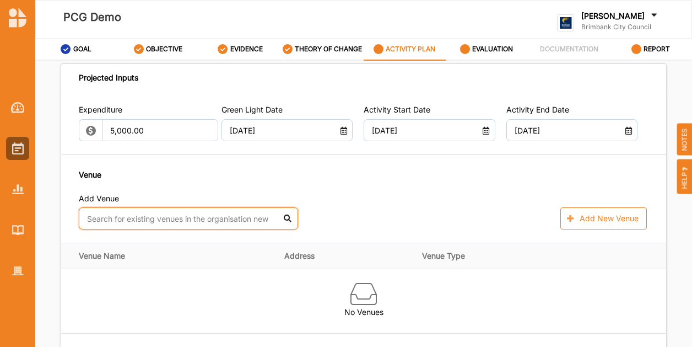
click at [125, 225] on input "text" at bounding box center [188, 218] width 219 height 22
type input "brim"
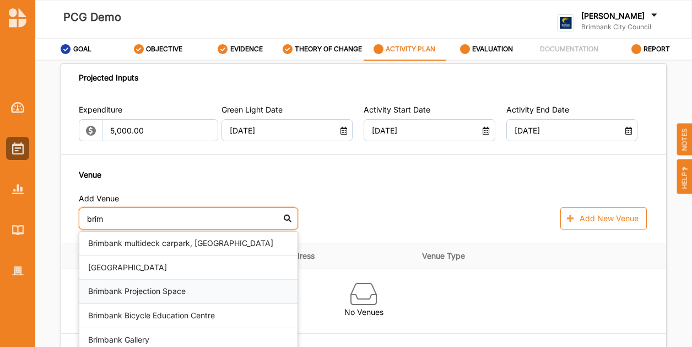
scroll to position [606, 0]
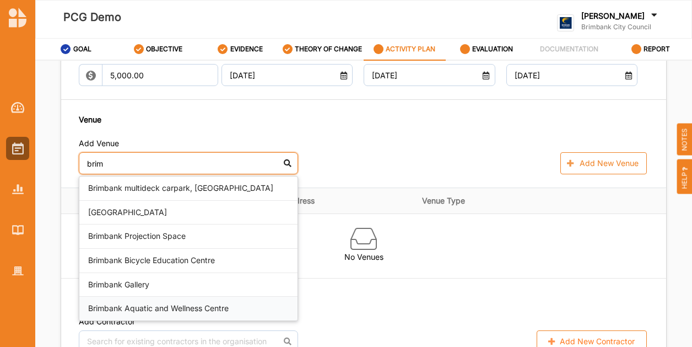
click at [202, 307] on div "Brimbank Aquatic and Wellness Centre" at bounding box center [188, 308] width 218 height 24
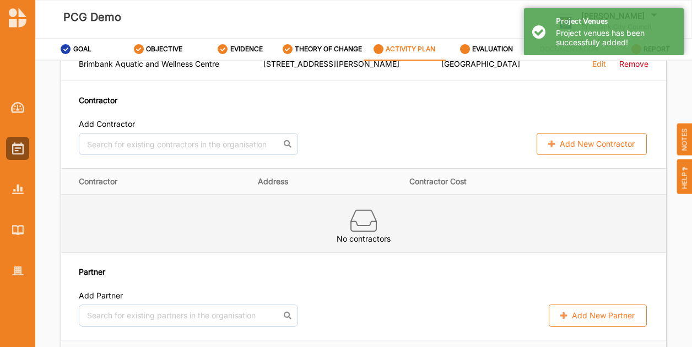
scroll to position [661, 0]
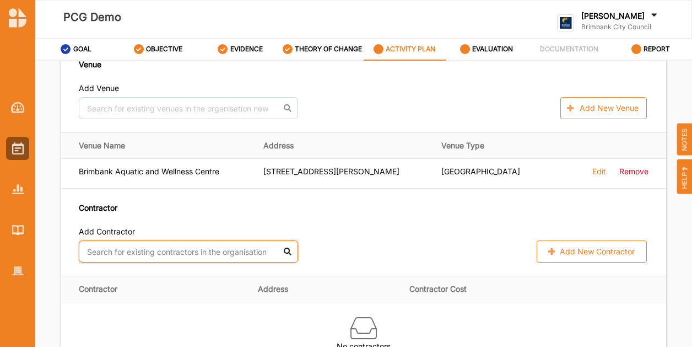
click at [129, 260] on input "text" at bounding box center [188, 251] width 219 height 22
type input "jen"
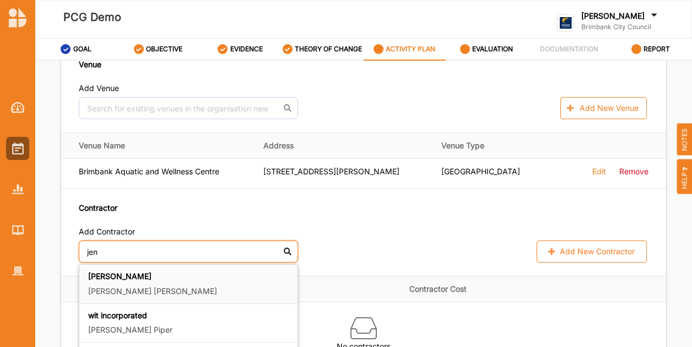
click at [136, 288] on div "[PERSON_NAME] [PERSON_NAME]" at bounding box center [188, 283] width 201 height 25
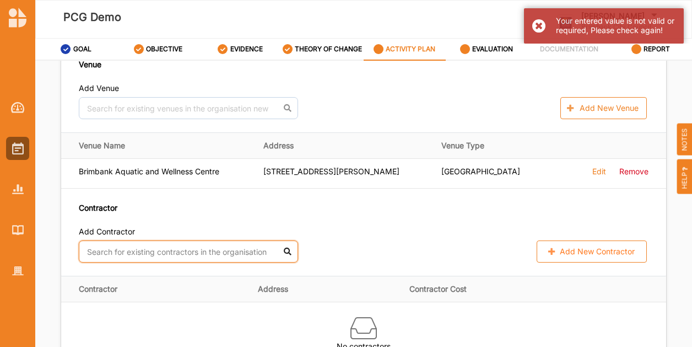
click at [134, 262] on input "text" at bounding box center [188, 251] width 219 height 22
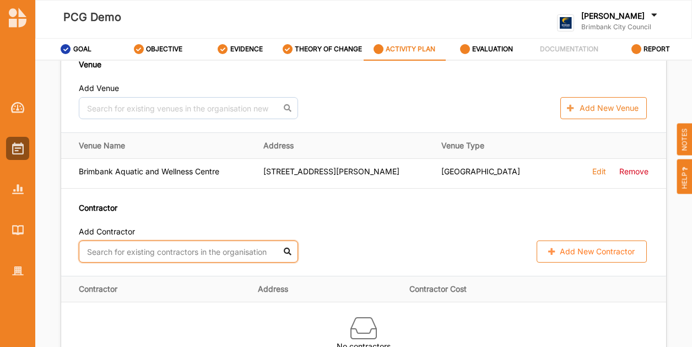
type input "d"
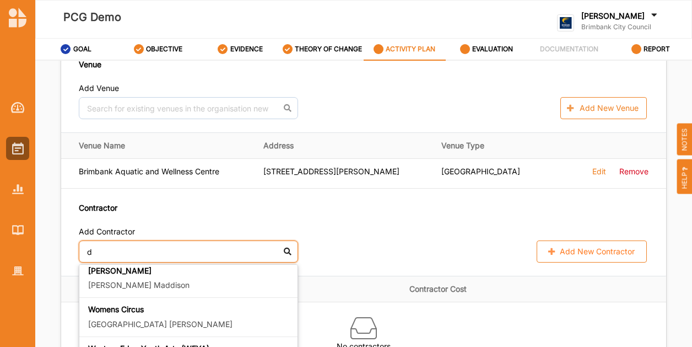
scroll to position [165, 0]
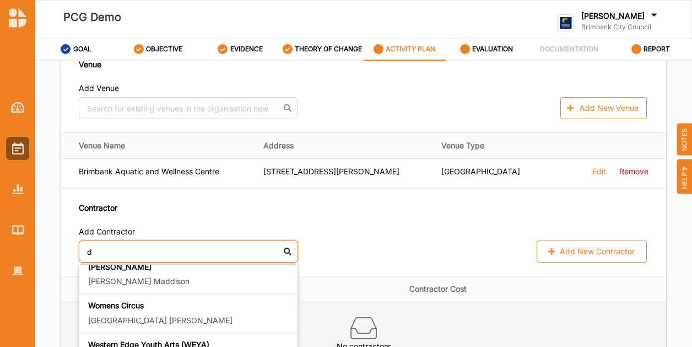
drag, startPoint x: 157, startPoint y: 321, endPoint x: 343, endPoint y: 311, distance: 186.0
click at [158, 321] on p "[PERSON_NAME]" at bounding box center [188, 320] width 201 height 11
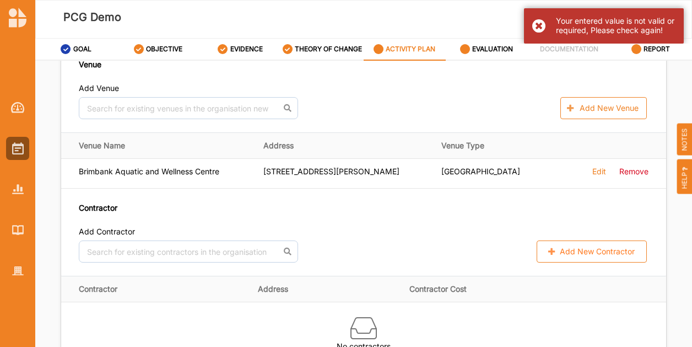
click at [538, 21] on div "Your entered value is not valid or required, Please check again!" at bounding box center [604, 25] width 160 height 35
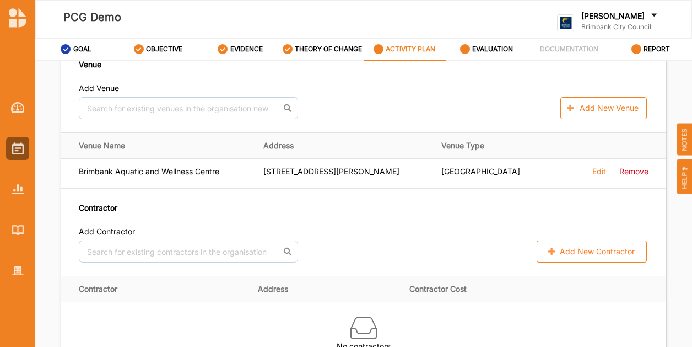
click at [605, 262] on button "Add New Contractor" at bounding box center [592, 251] width 110 height 22
select select "[GEOGRAPHIC_DATA]"
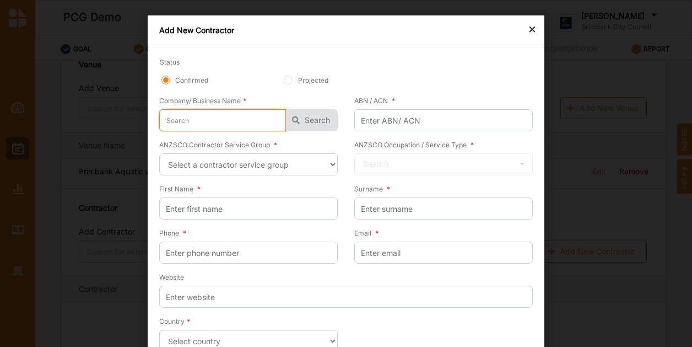
click at [230, 121] on input "text" at bounding box center [222, 120] width 127 height 22
type input "B"
type input "Ba"
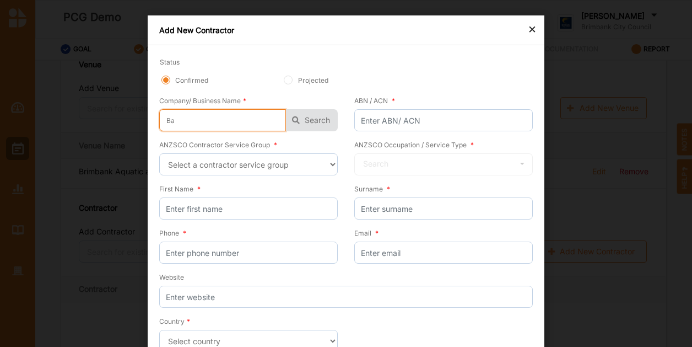
type input "Bac"
type input "Back"
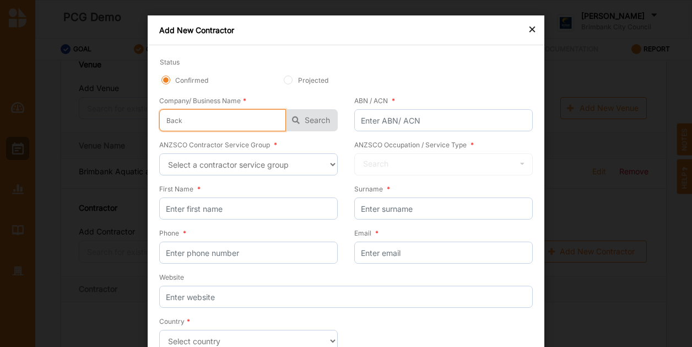
type input "Back"
type input "Back t"
type input "Back to"
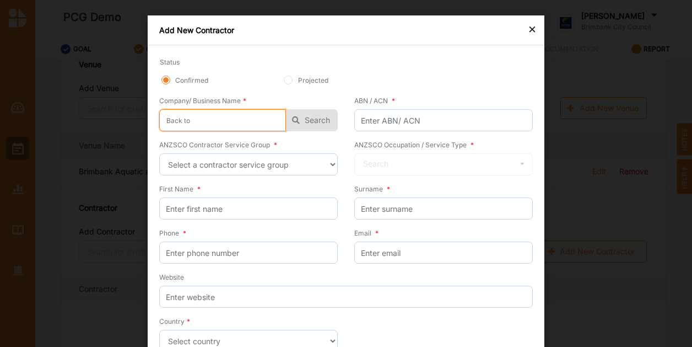
type input "Back to"
type input "Back to b"
type input "Back to ba"
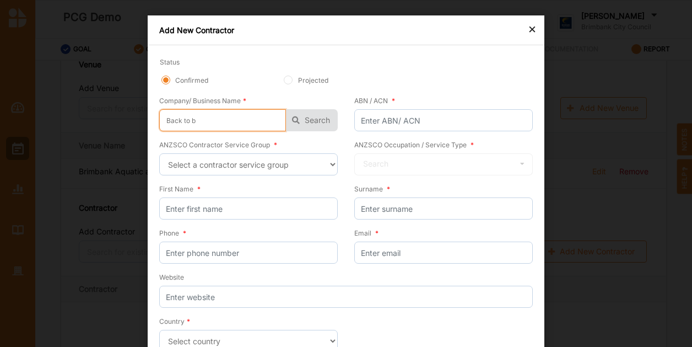
type input "Back to ba"
type input "Back to bac"
type input "Back to back"
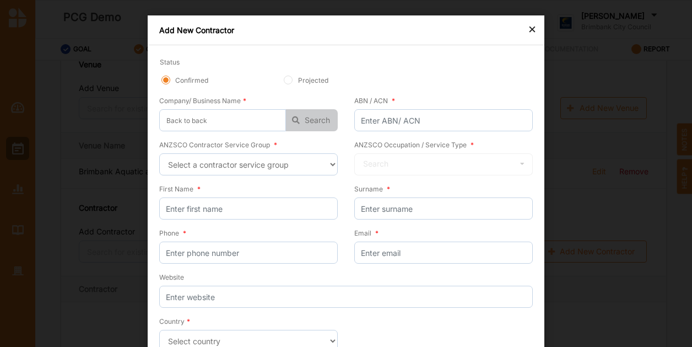
click at [294, 130] on icon "button" at bounding box center [296, 120] width 20 height 22
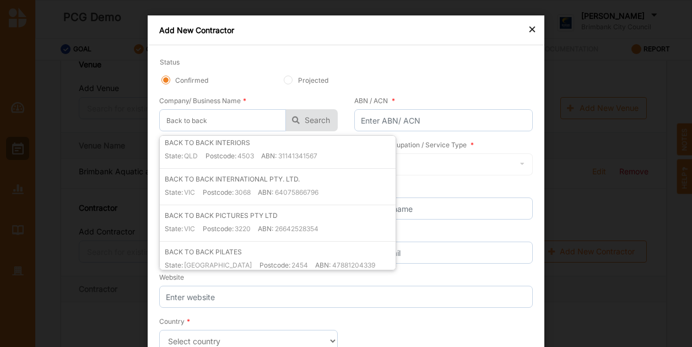
scroll to position [551, 0]
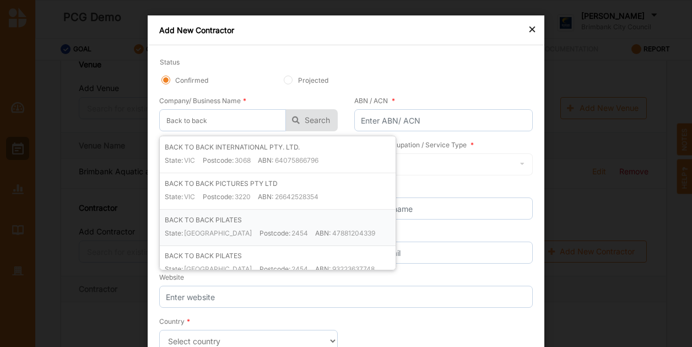
click at [356, 219] on div "BACK TO BACK PILATES State: [GEOGRAPHIC_DATA] Postcode: 2454 ABN: 47881204339" at bounding box center [280, 229] width 231 height 31
type input "BACK TO BACK PILATES"
type input "47881204339"
type input "BACK TO BACK PILATES"
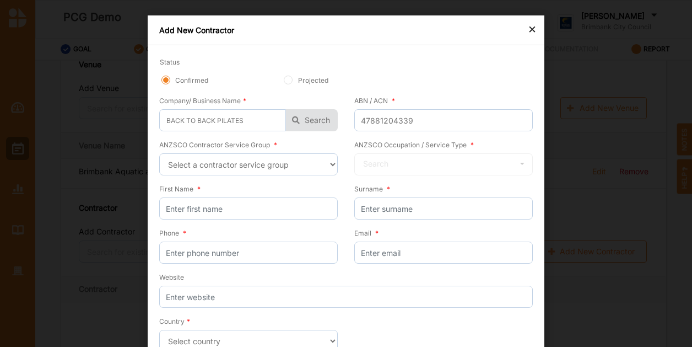
click at [338, 163] on div "ANZSCO Contractor Service Group * Select a contractor service group Hospitality…" at bounding box center [252, 161] width 187 height 44
click at [334, 165] on select "Select a contractor service group Hospitality, Retail and Service Managers Spec…" at bounding box center [248, 164] width 179 height 22
select select "45"
click at [159, 153] on select "Select a contractor service group Hospitality, Retail and Service Managers Spec…" at bounding box center [248, 164] width 179 height 22
click at [472, 163] on input "text" at bounding box center [443, 165] width 177 height 22
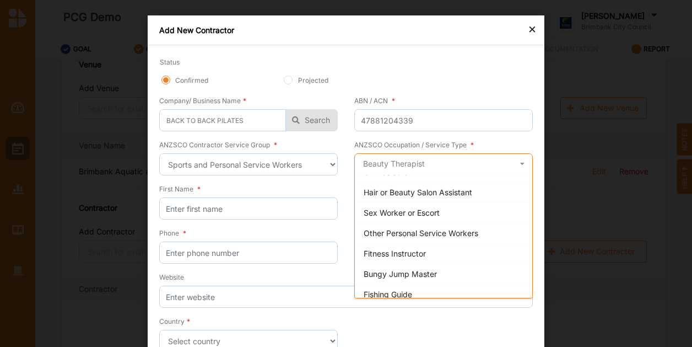
scroll to position [276, 0]
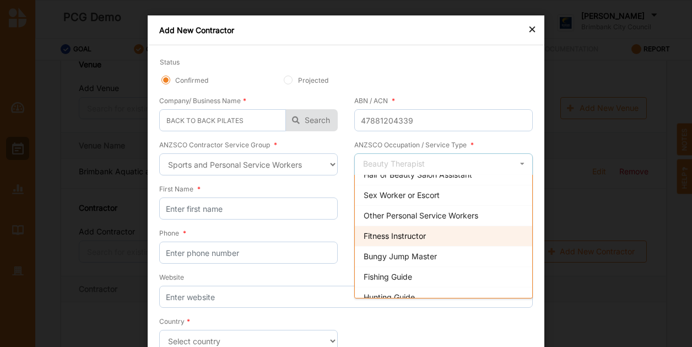
click at [435, 236] on div "Fitness Instructor" at bounding box center [443, 235] width 177 height 20
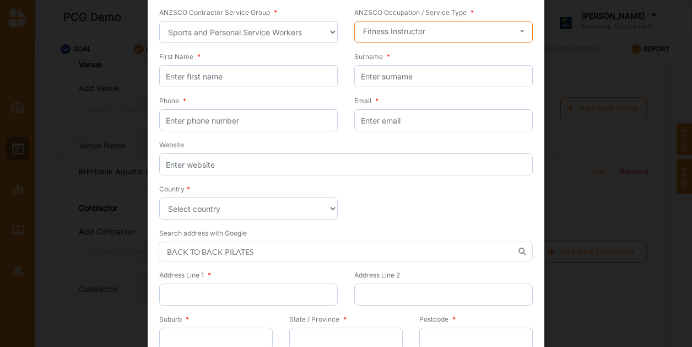
scroll to position [179, 0]
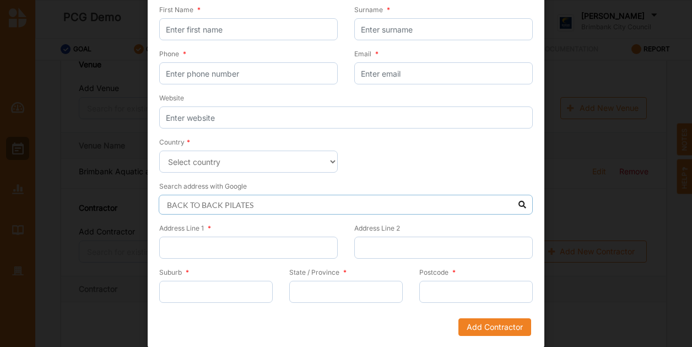
click at [274, 203] on input "BACK TO BACK PILATES" at bounding box center [346, 205] width 374 height 20
click at [523, 207] on input "BACK TO BACK PILATES" at bounding box center [346, 205] width 374 height 20
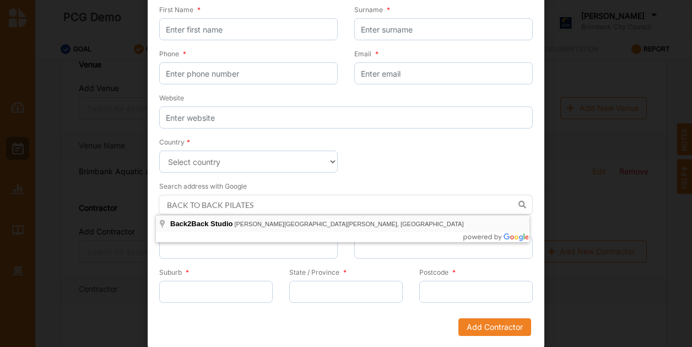
type input "Back2Back Studio, [PERSON_NAME][STREET_ADDRESS][PERSON_NAME]"
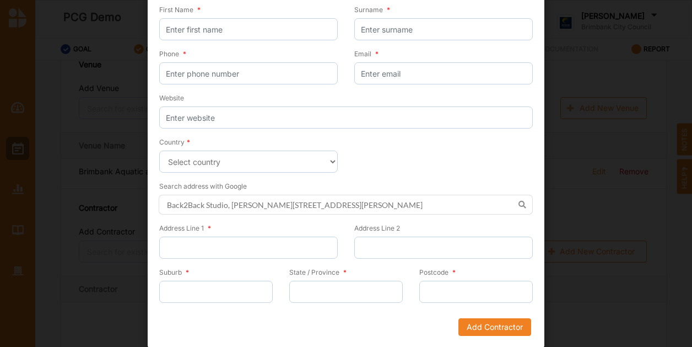
type input "[STREET_ADDRESS][PERSON_NAME]"
type input "Caulfield"
type input "Victoria"
type input "3162"
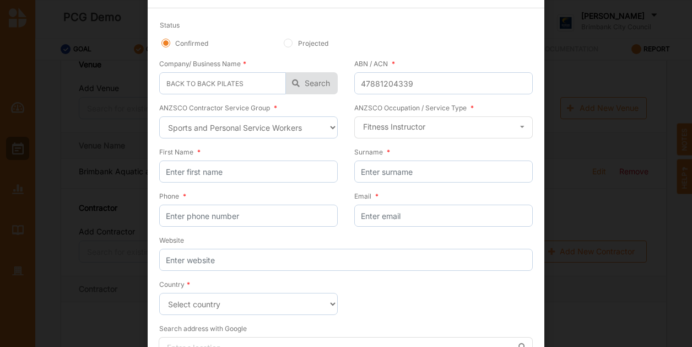
scroll to position [0, 0]
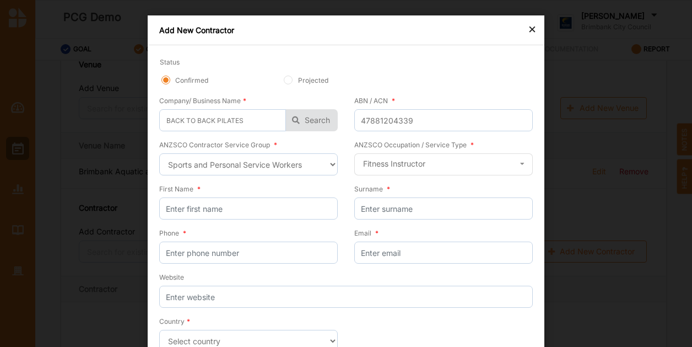
click at [529, 28] on div "×" at bounding box center [532, 28] width 9 height 13
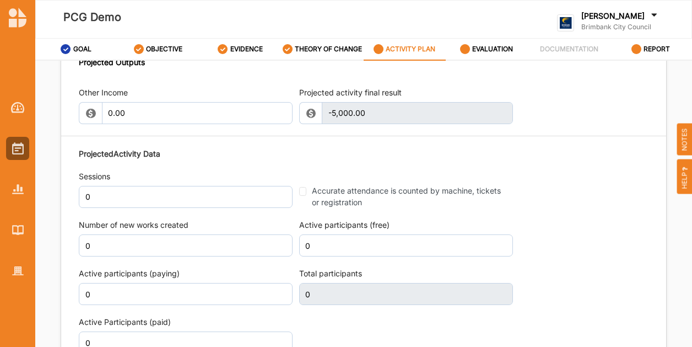
scroll to position [1212, 0]
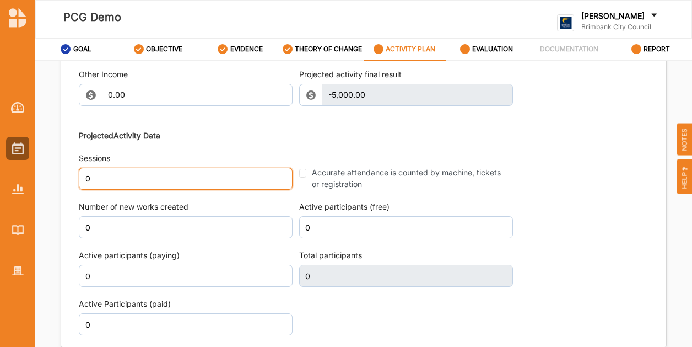
click at [128, 187] on input "0" at bounding box center [186, 179] width 214 height 22
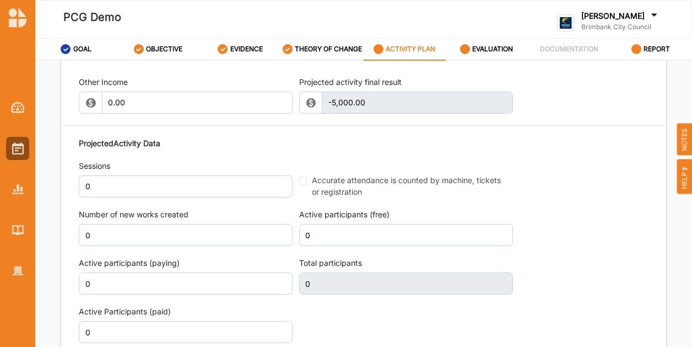
click at [530, 115] on div "Other Income 0.00 Projected activity final result -5,000.00 This field is inval…" at bounding box center [363, 209] width 605 height 289
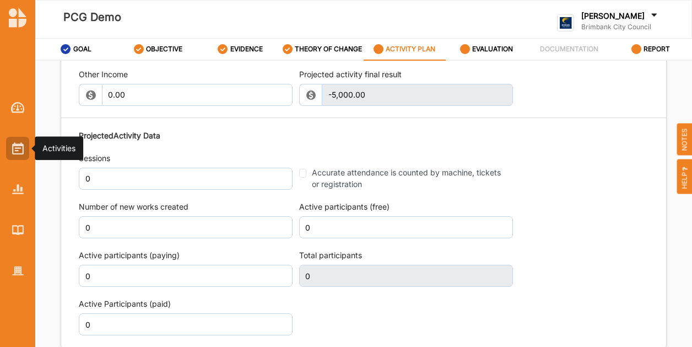
click at [25, 159] on div at bounding box center [17, 148] width 23 height 23
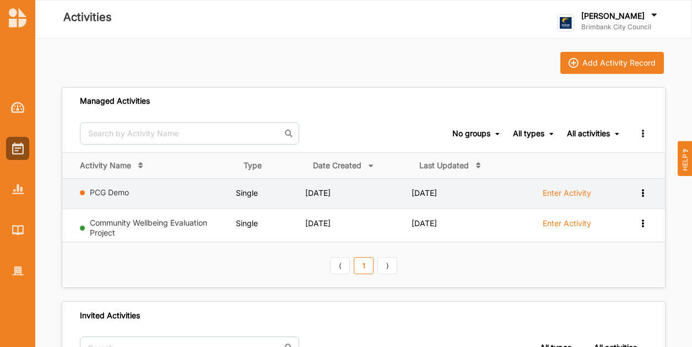
click at [647, 190] on icon at bounding box center [642, 192] width 9 height 8
click at [617, 271] on div "Remove" at bounding box center [614, 271] width 48 height 8
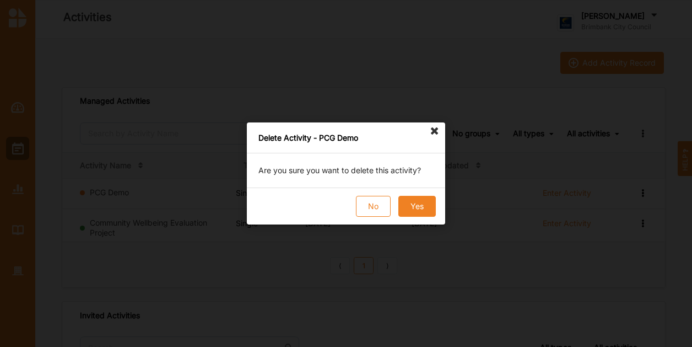
drag, startPoint x: 402, startPoint y: 200, endPoint x: 408, endPoint y: 200, distance: 6.1
click at [400, 201] on button "Yes" at bounding box center [416, 206] width 37 height 21
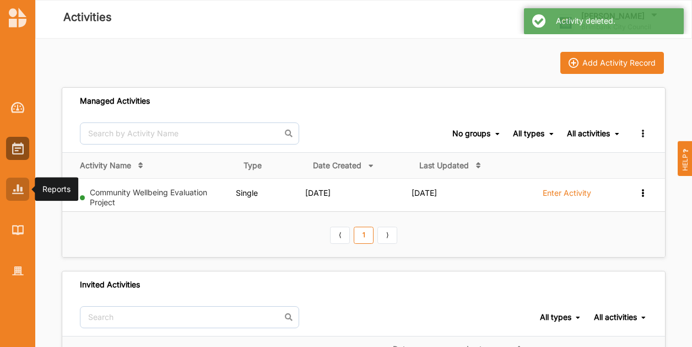
click at [22, 189] on img at bounding box center [18, 188] width 12 height 9
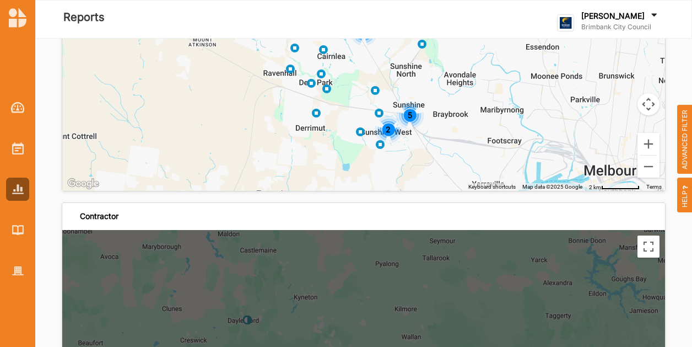
scroll to position [2700, 0]
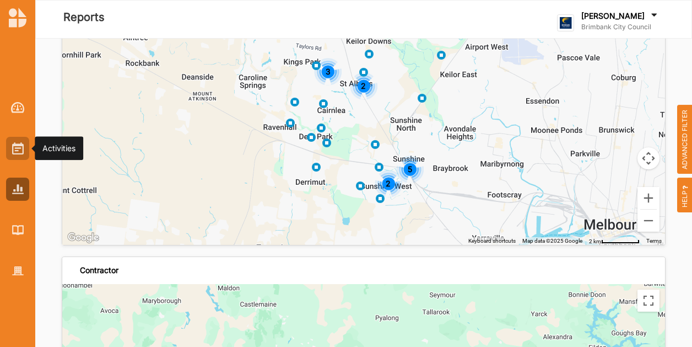
click at [20, 150] on img at bounding box center [18, 148] width 12 height 12
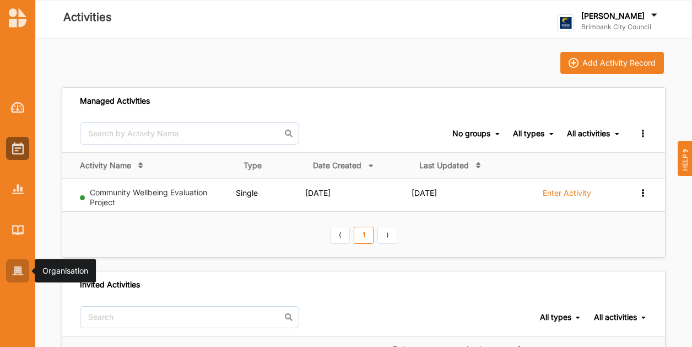
click at [14, 269] on img at bounding box center [18, 270] width 12 height 9
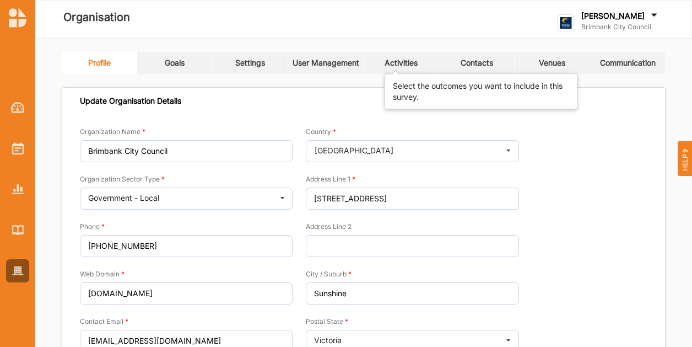
click at [411, 67] on div "Activities" at bounding box center [401, 63] width 33 height 10
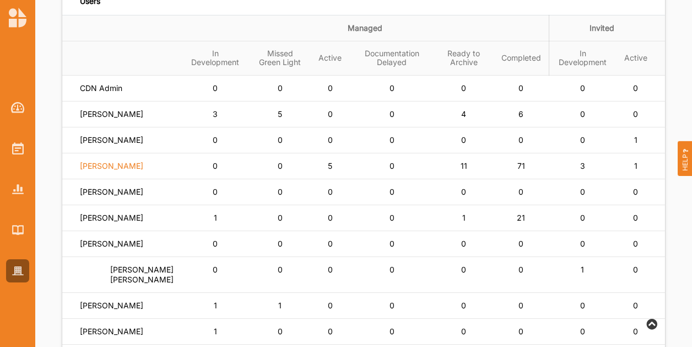
scroll to position [165, 0]
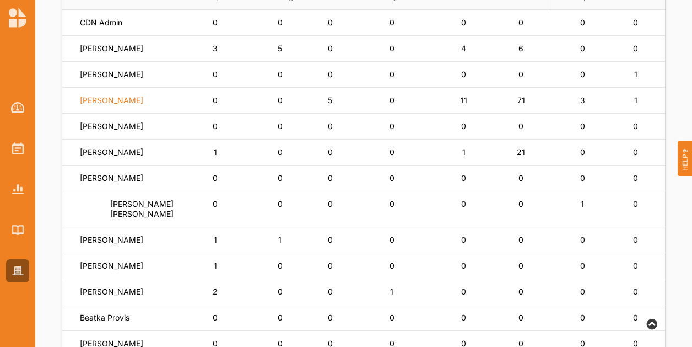
click at [113, 105] on label "[PERSON_NAME]" at bounding box center [111, 100] width 63 height 10
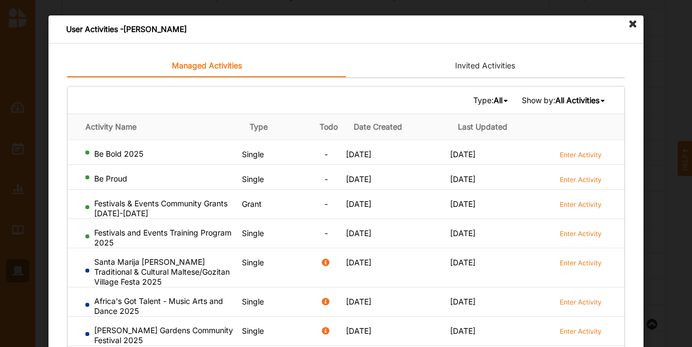
click at [576, 98] on b "All Activities" at bounding box center [577, 99] width 44 height 9
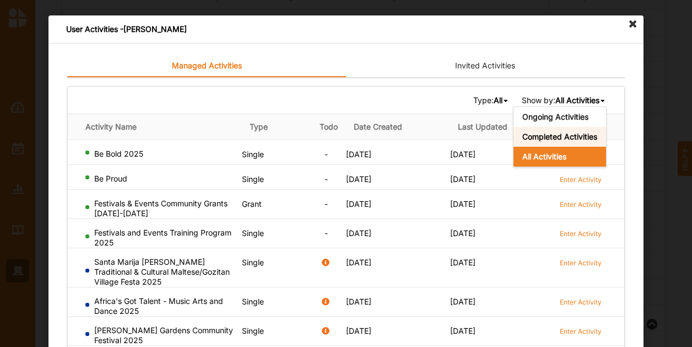
click at [561, 139] on b "Completed Activities" at bounding box center [559, 136] width 75 height 9
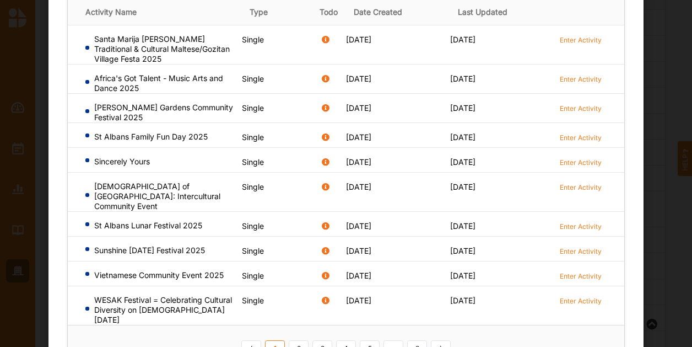
scroll to position [139, 0]
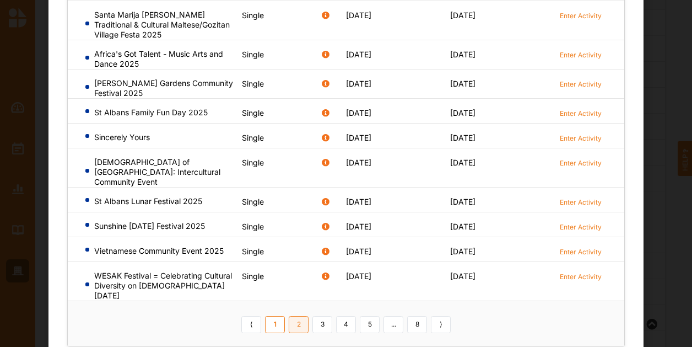
click at [296, 316] on link "2" at bounding box center [299, 325] width 20 height 18
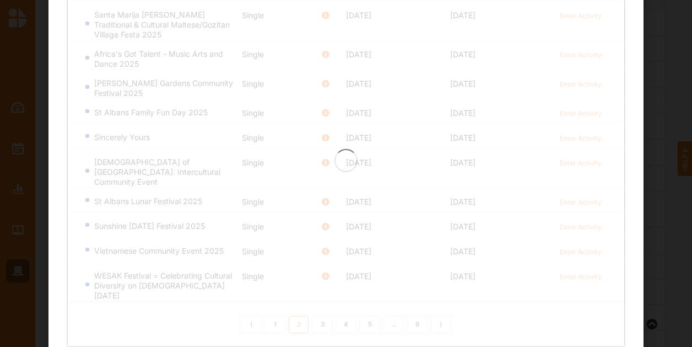
scroll to position [125, 0]
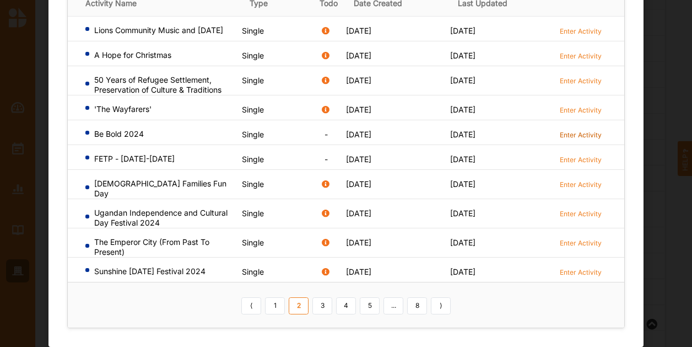
click at [571, 139] on label "Enter Activity" at bounding box center [581, 134] width 42 height 9
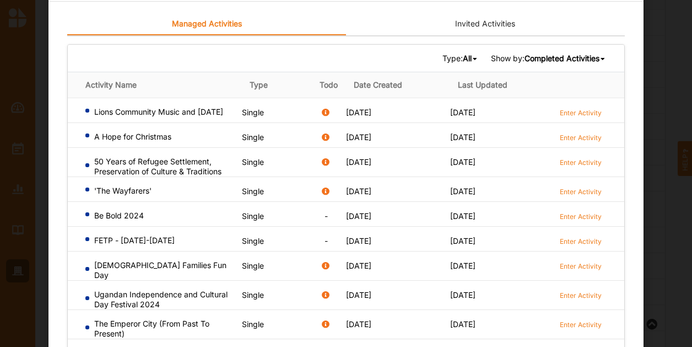
scroll to position [0, 0]
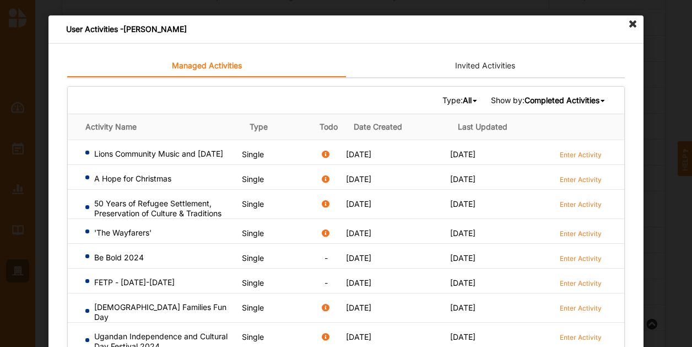
click at [632, 24] on icon at bounding box center [633, 24] width 18 height 18
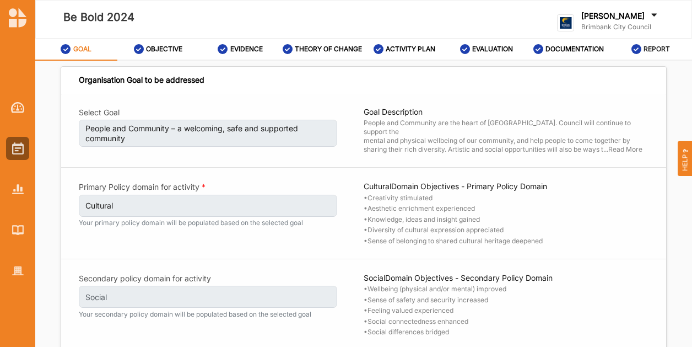
click at [646, 51] on label "REPORT" at bounding box center [657, 49] width 26 height 9
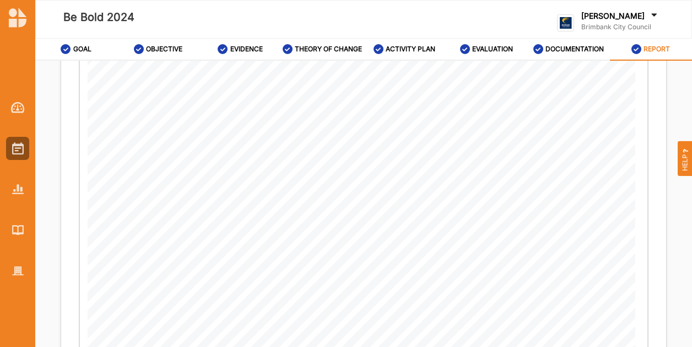
scroll to position [2590, 0]
